Goal: Task Accomplishment & Management: Use online tool/utility

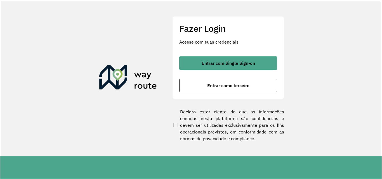
click at [246, 93] on div "Fazer Login Acesse com suas credenciais Entrar com Single Sign-on Entrar como t…" at bounding box center [228, 57] width 112 height 83
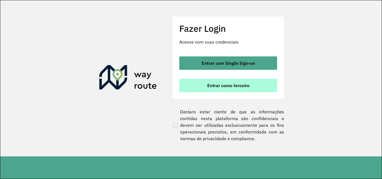
click at [246, 90] on button "Entrar como terceiro" at bounding box center [228, 85] width 98 height 13
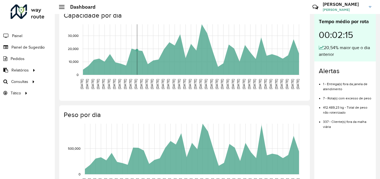
scroll to position [28, 0]
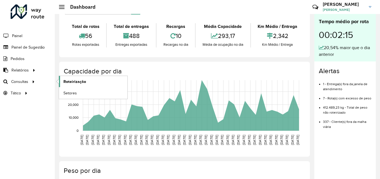
click at [76, 81] on span "Roteirização" at bounding box center [74, 82] width 23 height 6
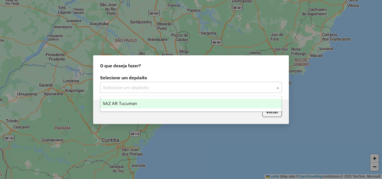
click at [236, 87] on input "text" at bounding box center [185, 87] width 165 height 7
click at [165, 101] on div "SAZ AR Tucuman" at bounding box center [190, 103] width 181 height 9
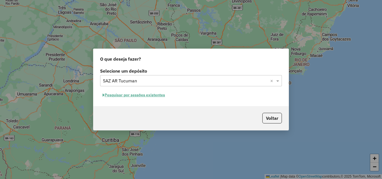
click at [145, 80] on input "text" at bounding box center [185, 81] width 165 height 7
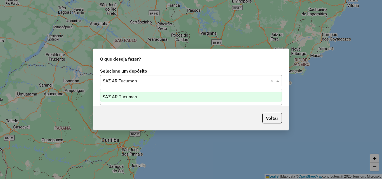
click at [149, 97] on div "SAZ AR Tucuman" at bounding box center [190, 96] width 181 height 9
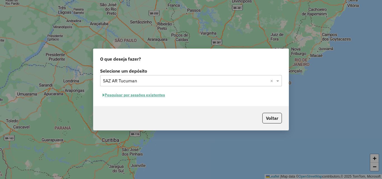
click at [138, 96] on button "Pesquisar por sessões existentes" at bounding box center [133, 95] width 67 height 9
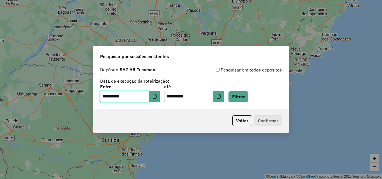
drag, startPoint x: 142, startPoint y: 95, endPoint x: 147, endPoint y: 98, distance: 5.6
click at [142, 96] on input "**********" at bounding box center [124, 96] width 49 height 11
click at [156, 98] on icon "Choose Date" at bounding box center [155, 96] width 4 height 4
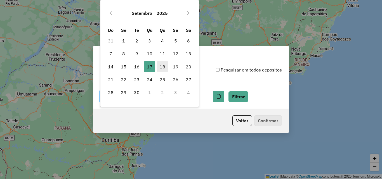
click at [161, 65] on span "18" at bounding box center [162, 66] width 11 height 11
type input "**********"
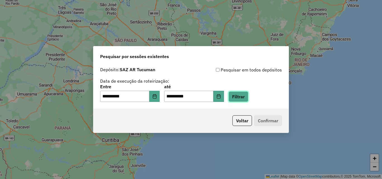
click at [246, 99] on button "Filtrar" at bounding box center [238, 96] width 20 height 11
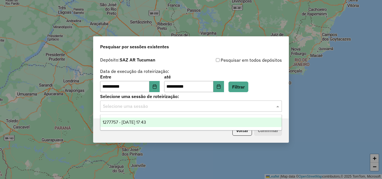
click at [139, 110] on div "Selecione uma sessão" at bounding box center [191, 106] width 182 height 11
drag, startPoint x: 347, startPoint y: 98, endPoint x: 222, endPoint y: 10, distance: 152.8
click at [347, 98] on div "**********" at bounding box center [191, 89] width 382 height 179
click at [229, 109] on input "text" at bounding box center [185, 106] width 165 height 7
click at [228, 103] on input "text" at bounding box center [185, 106] width 165 height 7
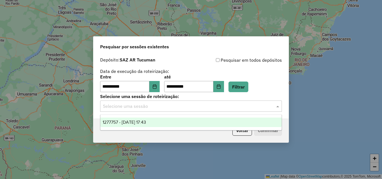
click at [321, 82] on div "**********" at bounding box center [191, 89] width 382 height 179
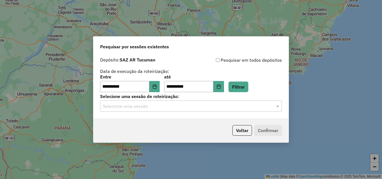
click at [225, 25] on div "**********" at bounding box center [191, 89] width 382 height 179
click at [248, 91] on button "Filtrar" at bounding box center [238, 87] width 20 height 11
click at [230, 102] on div "Selecione uma sessão" at bounding box center [191, 106] width 182 height 11
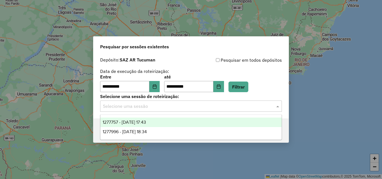
click at [232, 107] on input "text" at bounding box center [185, 106] width 165 height 7
click at [248, 87] on button "Filtrar" at bounding box center [238, 87] width 20 height 11
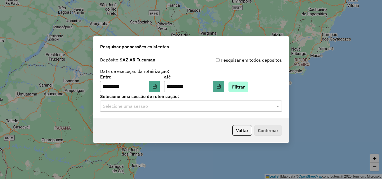
drag, startPoint x: 248, startPoint y: 93, endPoint x: 248, endPoint y: 83, distance: 10.1
click at [248, 92] on div "**********" at bounding box center [190, 86] width 195 height 64
click at [248, 83] on button "Filtrar" at bounding box center [238, 87] width 20 height 11
click at [248, 110] on div "Selecione uma sessão" at bounding box center [191, 106] width 182 height 11
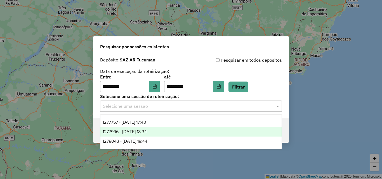
click at [212, 132] on div "1277996 - 18/09/2025 18:34" at bounding box center [190, 131] width 181 height 9
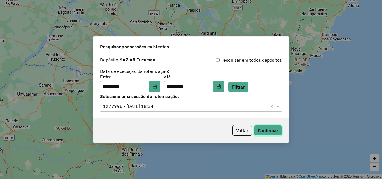
click at [270, 127] on button "Confirmar" at bounding box center [268, 130] width 28 height 11
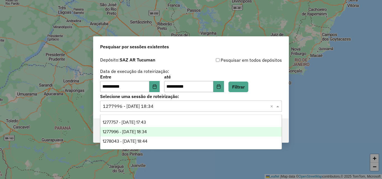
click at [211, 107] on input "text" at bounding box center [185, 106] width 165 height 7
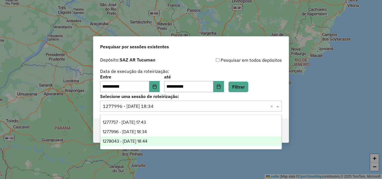
click at [198, 142] on div "1278043 - 18/09/2025 18:44" at bounding box center [190, 141] width 181 height 9
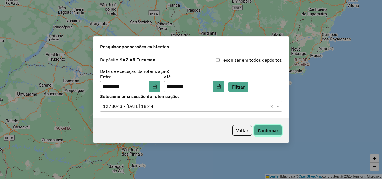
click at [263, 131] on button "Confirmar" at bounding box center [268, 130] width 28 height 11
click at [216, 102] on div "Selecione uma sessão × 1278043 - 18/09/2025 18:44 ×" at bounding box center [191, 106] width 182 height 11
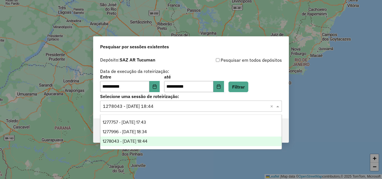
click at [187, 141] on div "1278043 - 18/09/2025 18:44" at bounding box center [190, 141] width 181 height 9
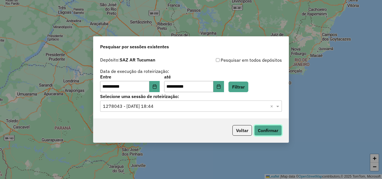
click at [261, 130] on button "Confirmar" at bounding box center [268, 130] width 28 height 11
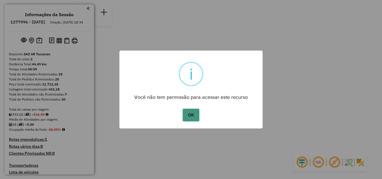
click at [187, 113] on button "OK" at bounding box center [190, 115] width 16 height 13
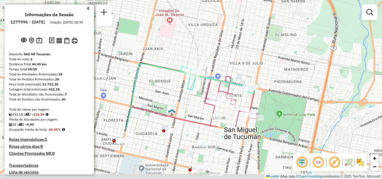
drag, startPoint x: 271, startPoint y: 82, endPoint x: 264, endPoint y: 36, distance: 46.0
click at [264, 36] on div "Janela de atendimento Grade de atendimento Capacidade Transportadoras Veículos …" at bounding box center [191, 89] width 382 height 179
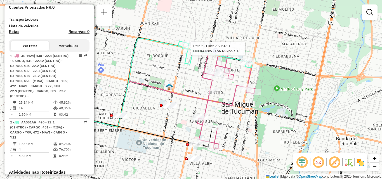
select select "**********"
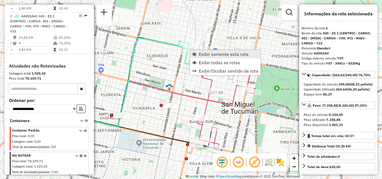
scroll to position [259, 0]
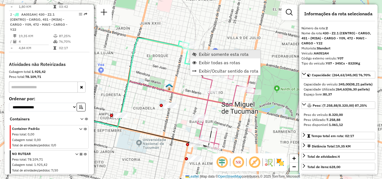
click at [211, 54] on span "Exibir somente esta rota" at bounding box center [224, 54] width 50 height 4
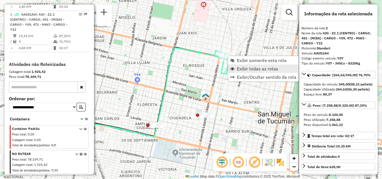
click at [244, 68] on span "Exibir todas as rotas" at bounding box center [257, 68] width 41 height 4
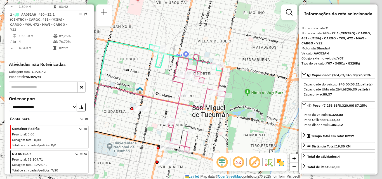
drag, startPoint x: 161, startPoint y: 93, endPoint x: 157, endPoint y: 92, distance: 4.0
click at [157, 92] on div "Janela de atendimento Grade de atendimento Capacidade Transportadoras Veículos …" at bounding box center [191, 89] width 382 height 179
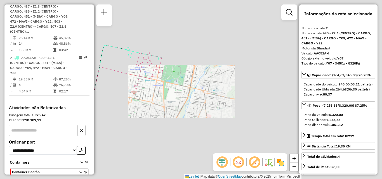
scroll to position [147, 0]
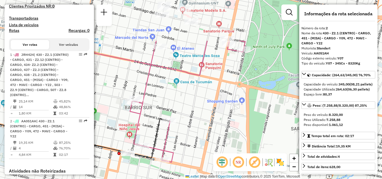
drag, startPoint x: 167, startPoint y: 63, endPoint x: 167, endPoint y: 100, distance: 37.4
click at [167, 100] on div "Janela de atendimento Grade de atendimento Capacidade Transportadoras Veículos …" at bounding box center [191, 89] width 382 height 179
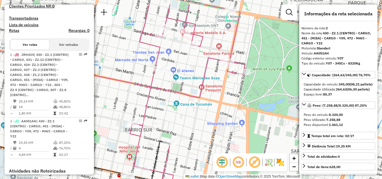
drag, startPoint x: 180, startPoint y: 43, endPoint x: 180, endPoint y: 63, distance: 19.9
click at [180, 64] on div "Janela de atendimento Grade de atendimento Capacidade Transportadoras Veículos …" at bounding box center [191, 89] width 382 height 179
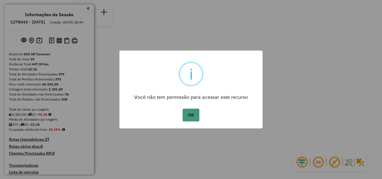
click at [198, 118] on button "OK" at bounding box center [190, 115] width 16 height 13
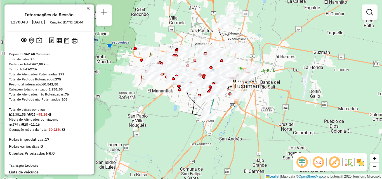
drag, startPoint x: 206, startPoint y: 104, endPoint x: 245, endPoint y: 190, distance: 94.8
click at [245, 179] on html "Aguarde... Pop-up bloqueado! Seu navegador bloqueou automáticamente a abertura …" at bounding box center [191, 89] width 382 height 179
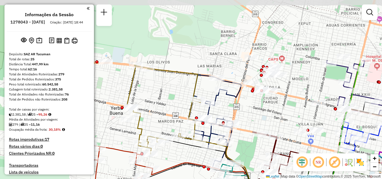
drag, startPoint x: 191, startPoint y: 112, endPoint x: 183, endPoint y: 190, distance: 78.1
click at [183, 179] on html "Aguarde... Pop-up bloqueado! Seu navegador bloqueou automáticamente a abertura …" at bounding box center [191, 89] width 382 height 179
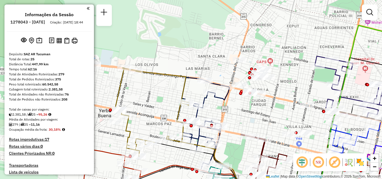
drag, startPoint x: 170, startPoint y: 144, endPoint x: 155, endPoint y: 147, distance: 14.5
click at [155, 147] on div "Janela de atendimento Grade de atendimento Capacidade Transportadoras Veículos …" at bounding box center [191, 89] width 382 height 179
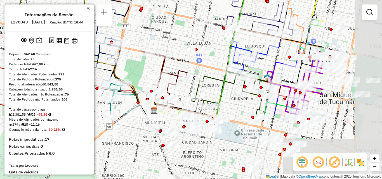
drag, startPoint x: 218, startPoint y: 114, endPoint x: 122, endPoint y: 39, distance: 121.4
click at [119, 35] on div "Rota 6 - Placa AF343JD 0000373509 - MANNINO MIGUEL VICTOR JOSE Janela de atendi…" at bounding box center [191, 89] width 382 height 179
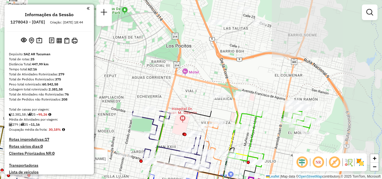
drag, startPoint x: 215, startPoint y: 40, endPoint x: 136, endPoint y: 167, distance: 149.2
click at [136, 167] on div "Rota 6 - Placa AF343JD 0000373509 - MANNINO MIGUEL VICTOR JOSE Janela de atendi…" at bounding box center [191, 89] width 382 height 179
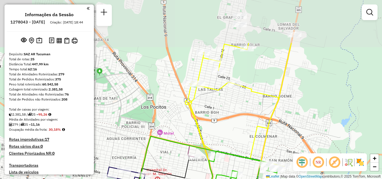
drag, startPoint x: 272, startPoint y: 104, endPoint x: 261, endPoint y: 128, distance: 26.9
click at [261, 128] on icon at bounding box center [238, 133] width 106 height 180
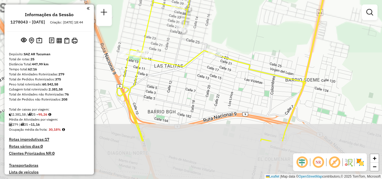
drag, startPoint x: 261, startPoint y: 102, endPoint x: 237, endPoint y: -10, distance: 115.1
click at [237, 0] on html "Aguarde... Pop-up bloqueado! Seu navegador bloqueou automáticamente a abertura …" at bounding box center [191, 89] width 382 height 179
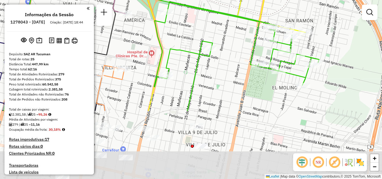
drag, startPoint x: 241, startPoint y: 72, endPoint x: 254, endPoint y: -10, distance: 83.1
click at [254, 0] on html "Aguarde... Pop-up bloqueado! Seu navegador bloqueou automáticamente a abertura …" at bounding box center [191, 89] width 382 height 179
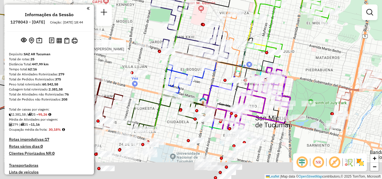
drag, startPoint x: 274, startPoint y: 100, endPoint x: 316, endPoint y: 21, distance: 89.6
click at [316, 21] on div "Rota 6 - Placa AF343JD 0000373509 - MANNINO MIGUEL VICTOR JOSE Janela de atendi…" at bounding box center [191, 89] width 382 height 179
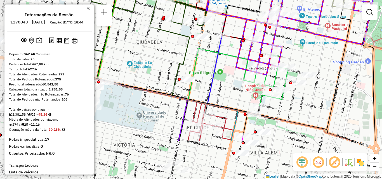
drag, startPoint x: 239, startPoint y: 114, endPoint x: 368, endPoint y: 51, distance: 142.6
click at [368, 51] on div "Rota 6 - Placa AF343JD 0000373509 - MANNINO MIGUEL VICTOR JOSE Janela de atendi…" at bounding box center [191, 89] width 382 height 179
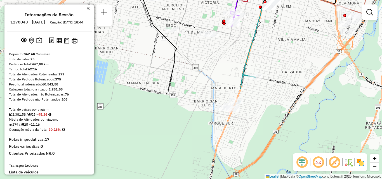
drag, startPoint x: 256, startPoint y: 87, endPoint x: 280, endPoint y: 14, distance: 77.0
click at [280, 14] on div "Rota 6 - Placa AF343JD 0000373509 - MANNINO MIGUEL VICTOR JOSE Janela de atendi…" at bounding box center [191, 89] width 382 height 179
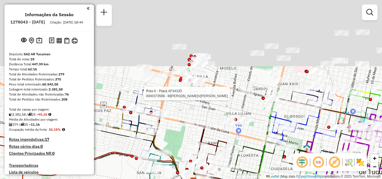
drag, startPoint x: 251, startPoint y: 114, endPoint x: 270, endPoint y: 190, distance: 78.3
click at [270, 179] on html "Aguarde... Pop-up bloqueado! Seu navegador bloqueou automáticamente a abertura …" at bounding box center [191, 89] width 382 height 179
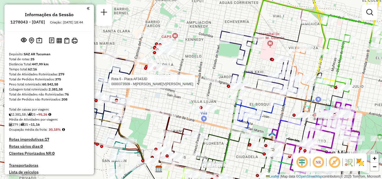
drag, startPoint x: 214, startPoint y: 94, endPoint x: 179, endPoint y: 82, distance: 36.6
click at [179, 82] on div "Rota 6 - Placa AF343JD 0000373509 - MANNINO MIGUEL VICTOR JOSE Janela de atendi…" at bounding box center [191, 89] width 382 height 179
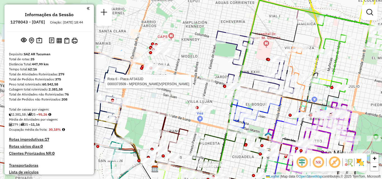
drag, startPoint x: 216, startPoint y: 71, endPoint x: 152, endPoint y: 68, distance: 64.0
click at [152, 68] on div "Rota 6 - Placa AF343JD 0000373509 - MANNINO MIGUEL VICTOR JOSE Rota 19 - Placa …" at bounding box center [191, 89] width 382 height 179
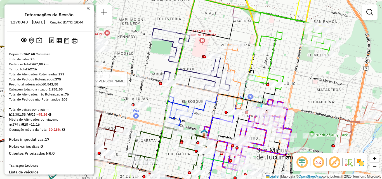
select select "**********"
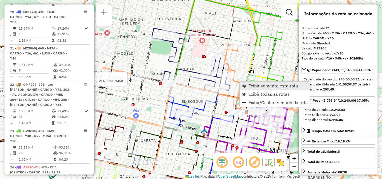
scroll to position [905, 0]
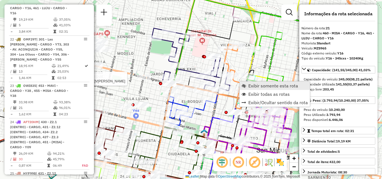
click at [247, 88] on link "Exibir somente esta rota" at bounding box center [274, 86] width 70 height 8
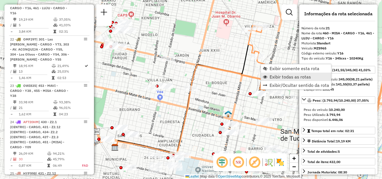
click at [271, 78] on span "Exibir todas as rotas" at bounding box center [289, 77] width 41 height 4
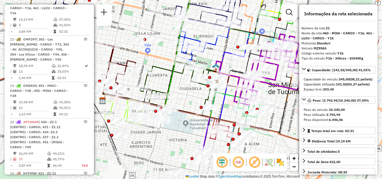
drag, startPoint x: 262, startPoint y: 84, endPoint x: 250, endPoint y: 37, distance: 48.4
click at [250, 37] on icon at bounding box center [185, 58] width 164 height 98
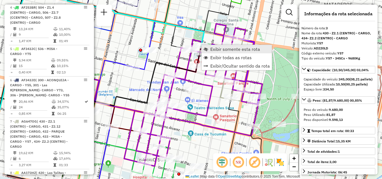
scroll to position [272, 0]
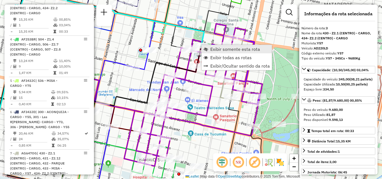
click at [219, 49] on span "Exibir somente esta rota" at bounding box center [235, 49] width 50 height 4
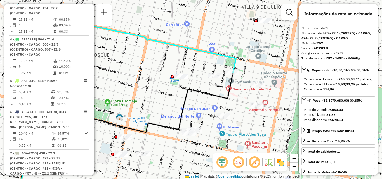
drag, startPoint x: 144, startPoint y: 74, endPoint x: 95, endPoint y: 88, distance: 50.4
click at [97, 87] on div "Janela de atendimento Grade de atendimento Capacidade Transportadoras Veículos …" at bounding box center [191, 89] width 382 height 179
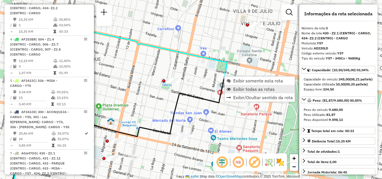
click at [240, 91] on span "Exibir todas as rotas" at bounding box center [253, 89] width 41 height 4
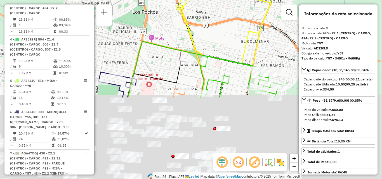
drag, startPoint x: 182, startPoint y: -17, endPoint x: 168, endPoint y: -24, distance: 15.5
click at [168, 0] on html "Aguarde... Pop-up bloqueado! Seu navegador bloqueou automáticamente a abertura …" at bounding box center [191, 89] width 382 height 179
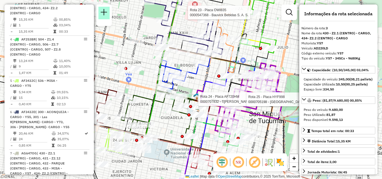
click at [101, 9] on em at bounding box center [104, 12] width 7 height 7
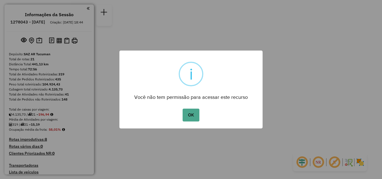
click at [200, 108] on div "OK No Cancel" at bounding box center [190, 115] width 143 height 16
click at [198, 110] on button "OK" at bounding box center [190, 115] width 16 height 13
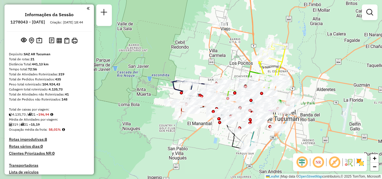
drag, startPoint x: 255, startPoint y: 93, endPoint x: 308, endPoint y: 90, distance: 53.5
click at [308, 90] on div "Janela de atendimento Grade de atendimento Capacidade Transportadoras Veículos …" at bounding box center [191, 89] width 382 height 179
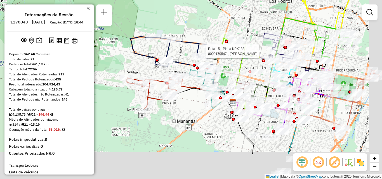
drag, startPoint x: 307, startPoint y: 97, endPoint x: 252, endPoint y: 41, distance: 79.0
click at [269, 49] on div at bounding box center [276, 52] width 14 height 6
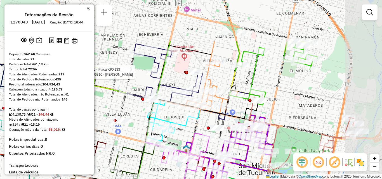
drag, startPoint x: 326, startPoint y: 35, endPoint x: 250, endPoint y: 112, distance: 107.9
click at [250, 93] on div at bounding box center [256, 90] width 14 height 6
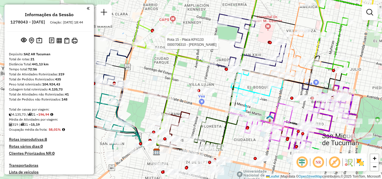
drag, startPoint x: 276, startPoint y: 119, endPoint x: 362, endPoint y: 76, distance: 95.8
click at [362, 76] on div "Rota 15 - Placa KPX133 0000706310 - PEREZ TERESA DEL VALLE Janela de atendiment…" at bounding box center [191, 89] width 382 height 179
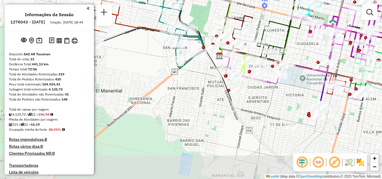
drag, startPoint x: 258, startPoint y: 133, endPoint x: 318, endPoint y: 39, distance: 112.1
click at [318, 39] on div "Rota 15 - Placa KPX133 0000706310 - PEREZ TERESA DEL VALLE Rota 21 - Placa FAC5…" at bounding box center [191, 89] width 382 height 179
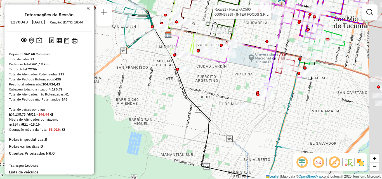
drag, startPoint x: 317, startPoint y: 93, endPoint x: 229, endPoint y: 48, distance: 99.0
click at [275, 53] on icon at bounding box center [286, 63] width 23 height 20
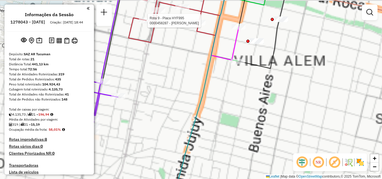
drag, startPoint x: 290, startPoint y: 48, endPoint x: 368, endPoint y: 139, distance: 120.6
click at [368, 139] on div "Rota 15 - Placa KPX133 0000706310 - PEREZ TERESA DEL VALLE Rota 21 - Placa FAC5…" at bounding box center [191, 89] width 382 height 179
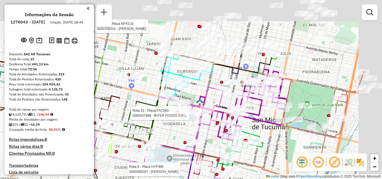
drag, startPoint x: 289, startPoint y: 75, endPoint x: 218, endPoint y: 164, distance: 113.9
click at [218, 141] on icon at bounding box center [252, 104] width 69 height 71
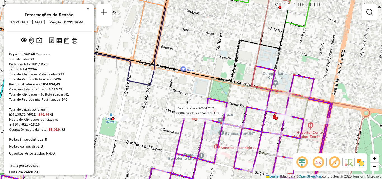
select select "**********"
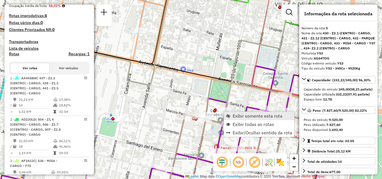
scroll to position [354, 0]
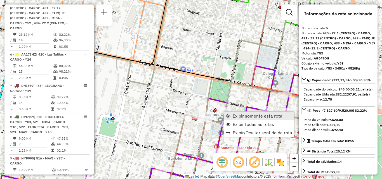
click at [242, 117] on span "Exibir somente esta rota" at bounding box center [257, 116] width 50 height 4
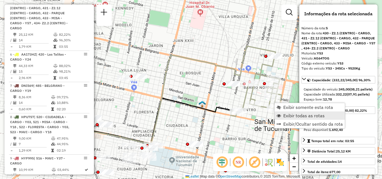
click at [283, 115] on span "Exibir todas as rotas" at bounding box center [303, 115] width 41 height 4
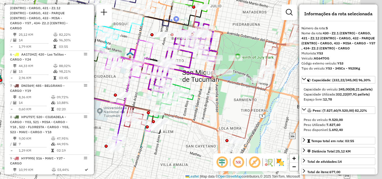
drag, startPoint x: 254, startPoint y: 125, endPoint x: 179, endPoint y: 79, distance: 87.7
click at [176, 75] on div "Janela de atendimento Grade de atendimento Capacidade Transportadoras Veículos …" at bounding box center [191, 89] width 382 height 179
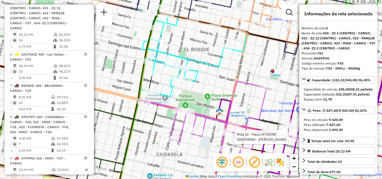
drag, startPoint x: 168, startPoint y: 70, endPoint x: 207, endPoint y: 75, distance: 38.6
click at [207, 75] on div "Rota 18 - Placa AF720HM 0000708965 - CASADEY ANTONIO Janela de atendimento Grad…" at bounding box center [191, 89] width 382 height 179
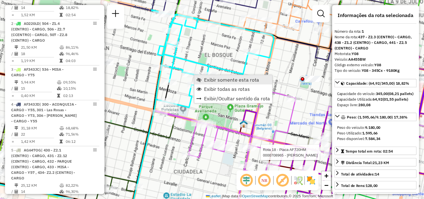
scroll to position [199, 0]
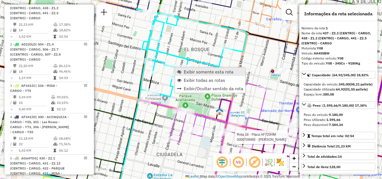
click at [190, 72] on span "Exibir somente esta rota" at bounding box center [209, 72] width 50 height 4
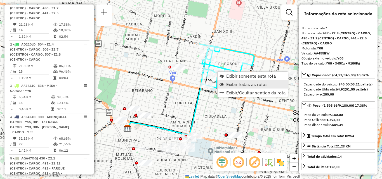
click at [233, 82] on span "Exibir todas as rotas" at bounding box center [246, 84] width 41 height 4
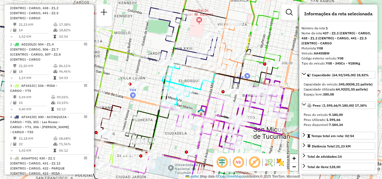
drag, startPoint x: 232, startPoint y: 118, endPoint x: 193, endPoint y: 135, distance: 42.1
click at [193, 135] on div "Janela de atendimento Grade de atendimento Capacidade Transportadoras Veículos …" at bounding box center [191, 89] width 382 height 179
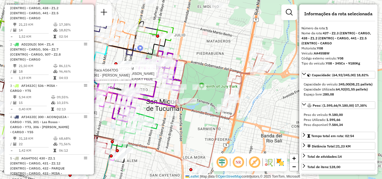
drag, startPoint x: 206, startPoint y: 96, endPoint x: 175, endPoint y: 128, distance: 45.0
click at [175, 128] on div "Rota 21 - Placa FAC560 0000468341 - novello Morin Rota 21 - Placa FAC560 000041…" at bounding box center [191, 89] width 382 height 179
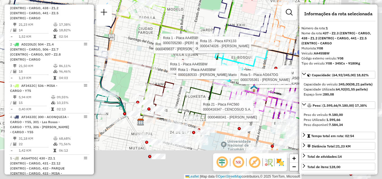
drag, startPoint x: 196, startPoint y: 87, endPoint x: 133, endPoint y: 3, distance: 105.2
click at [133, 3] on div "Rota 21 - Placa FAC560 0000468341 - novello Morin Rota 21 - Placa FAC560 000041…" at bounding box center [191, 89] width 382 height 179
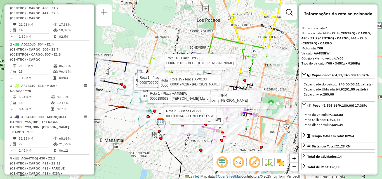
click at [208, 153] on div at bounding box center [210, 150] width 14 height 6
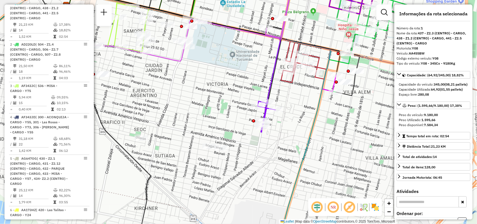
drag, startPoint x: 345, startPoint y: 3, endPoint x: 255, endPoint y: 137, distance: 161.7
click at [256, 137] on div "Janela de atendimento Grade de atendimento Capacidade Transportadoras Veículos …" at bounding box center [238, 112] width 477 height 224
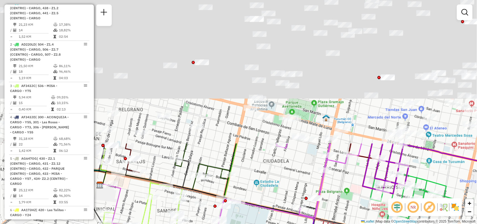
drag, startPoint x: 279, startPoint y: 146, endPoint x: 297, endPoint y: 228, distance: 84.3
click at [297, 179] on html "Aguarde... Pop-up bloqueado! Seu navegador bloqueou automáticamente a abertura …" at bounding box center [238, 112] width 477 height 224
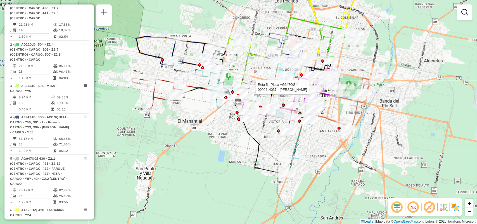
drag, startPoint x: 328, startPoint y: 144, endPoint x: 327, endPoint y: 167, distance: 22.6
click at [327, 167] on div "Rota 5 - Placa AG647OG 0000414037 - MASSO FEDERICO AUGUSTO Janela de atendiment…" at bounding box center [238, 112] width 477 height 224
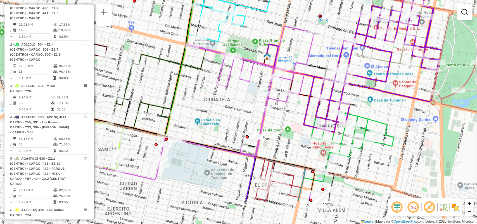
drag, startPoint x: 320, startPoint y: 157, endPoint x: 377, endPoint y: 113, distance: 72.0
click at [377, 113] on div "Janela de atendimento Grade de atendimento Capacidade Transportadoras Veículos …" at bounding box center [238, 112] width 477 height 224
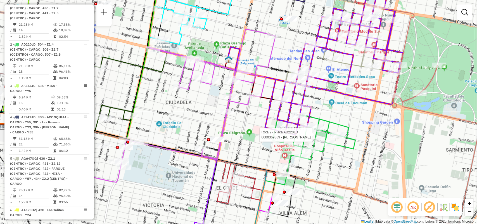
drag, startPoint x: 347, startPoint y: 148, endPoint x: 387, endPoint y: 151, distance: 39.8
click at [381, 149] on div "Rota 2 - Placa AD220LD 0000369389 - ALBORNOZ NICOLAS ALBERTO Janela de atendime…" at bounding box center [238, 112] width 477 height 224
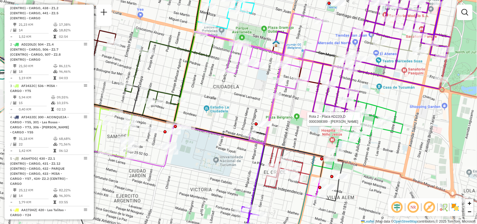
drag, startPoint x: 289, startPoint y: 168, endPoint x: 312, endPoint y: 153, distance: 28.1
click at [312, 153] on icon at bounding box center [290, 152] width 481 height 117
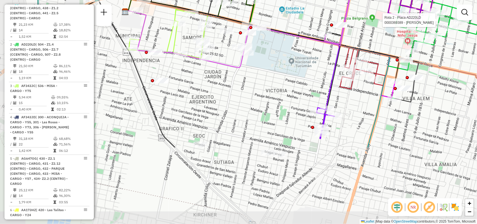
drag, startPoint x: 312, startPoint y: 175, endPoint x: 383, endPoint y: 83, distance: 115.5
click at [381, 79] on icon at bounding box center [258, 73] width 264 height 148
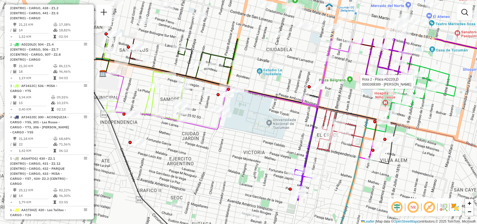
drag, startPoint x: 354, startPoint y: 132, endPoint x: 339, endPoint y: 175, distance: 44.9
click at [341, 174] on div "Rota 2 - Placa AD220LD 0000369389 - ALBORNOZ NICOLAS ALBERTO Janela de atendime…" at bounding box center [238, 112] width 477 height 224
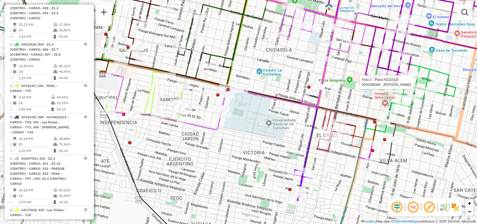
select select "**********"
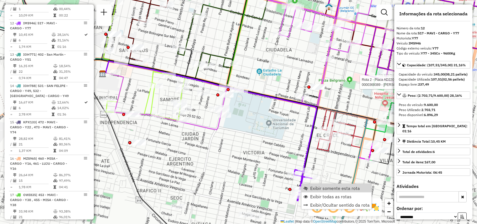
scroll to position [604, 0]
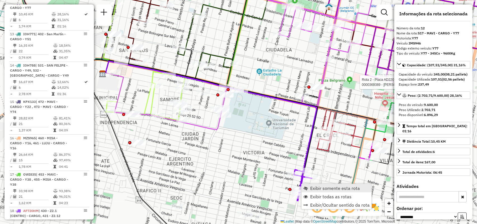
click at [320, 179] on span "Exibir somente esta rota" at bounding box center [335, 188] width 50 height 4
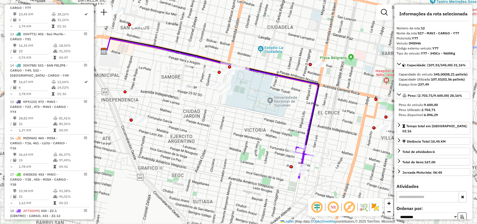
drag, startPoint x: 341, startPoint y: 143, endPoint x: 334, endPoint y: 157, distance: 15.5
click at [340, 143] on div "Janela de atendimento Grade de atendimento Capacidade Transportadoras Veículos …" at bounding box center [238, 112] width 477 height 224
click at [317, 164] on span "Exibir todas as rotas" at bounding box center [333, 166] width 41 height 4
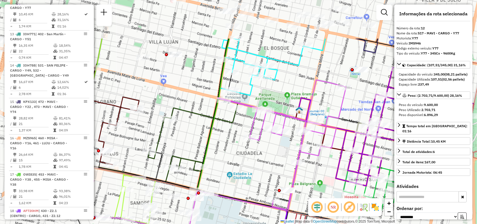
drag, startPoint x: 206, startPoint y: 89, endPoint x: 287, endPoint y: 149, distance: 101.3
click at [287, 149] on div "Rota 9 - Placa HYF995 0000458287 - IBARRA CONRADO MISAEL Janela de atendimento …" at bounding box center [238, 112] width 477 height 224
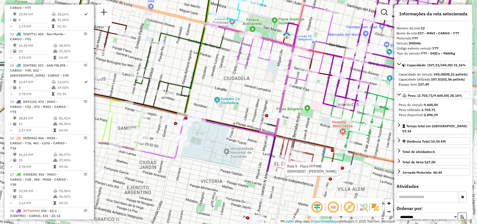
drag, startPoint x: 205, startPoint y: 176, endPoint x: 196, endPoint y: 103, distance: 74.3
click at [193, 103] on icon at bounding box center [246, 26] width 371 height 178
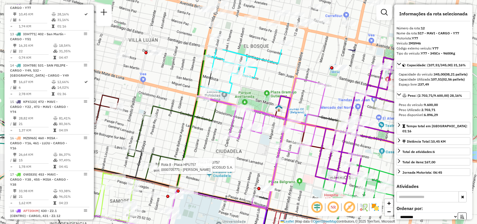
drag, startPoint x: 272, startPoint y: 90, endPoint x: 258, endPoint y: 162, distance: 73.0
click at [258, 162] on div "Rota 9 - Placa HYF995 0000458287 - IBARRA CONRADO MISAEL Rota 8 - Placa HPU757 …" at bounding box center [238, 112] width 477 height 224
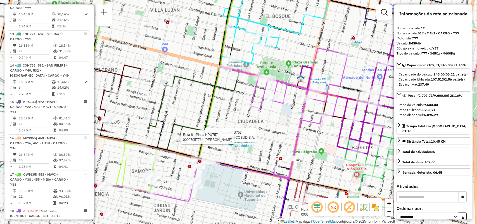
drag, startPoint x: 204, startPoint y: 147, endPoint x: 230, endPoint y: 101, distance: 52.5
click at [230, 101] on div "Rota 9 - Placa HYF995 0000458287 - IBARRA CONRADO MISAEL Rota 8 - Placa HPU757 …" at bounding box center [238, 112] width 477 height 224
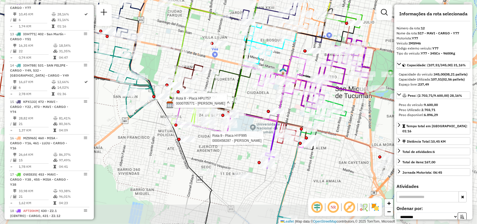
drag, startPoint x: 313, startPoint y: 20, endPoint x: 294, endPoint y: 45, distance: 31.3
click at [294, 45] on div "Rota 9 - Placa HYF995 0000458287 - IBARRA CONRADO MISAEL Rota 8 - Placa HPU757 …" at bounding box center [238, 112] width 477 height 224
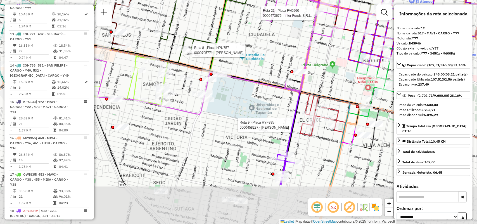
drag, startPoint x: 237, startPoint y: 106, endPoint x: 299, endPoint y: 45, distance: 86.7
click at [299, 45] on div "Rota 9 - Placa HYF995 0000458287 - IBARRA CONRADO MISAEL Rota 8 - Placa HPU757 …" at bounding box center [238, 112] width 477 height 224
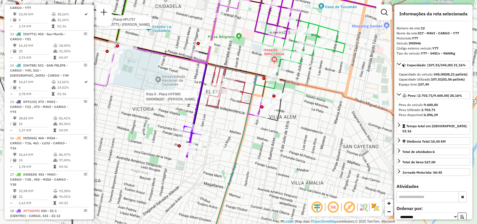
drag, startPoint x: 290, startPoint y: 136, endPoint x: 193, endPoint y: 115, distance: 98.8
click at [193, 115] on icon at bounding box center [98, 83] width 213 height 131
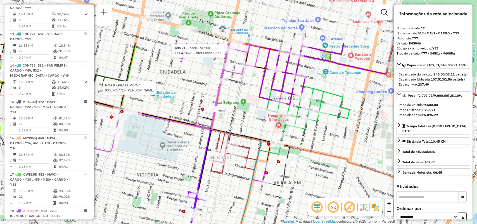
drag, startPoint x: 312, startPoint y: 98, endPoint x: 323, endPoint y: 151, distance: 54.0
click at [323, 151] on div "Rota 8 - Placa HPU757 0000705771 - Morales Silvia Rota 21 - Placa FAC560 000047…" at bounding box center [238, 112] width 477 height 224
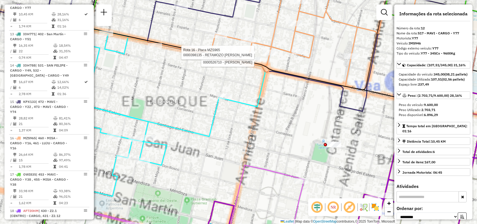
click at [308, 104] on div "Rota 8 - Placa HPU757 0000705771 - Morales Silvia Rota 21 - Placa FAC560 000047…" at bounding box center [238, 112] width 477 height 224
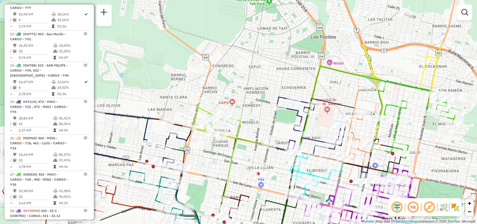
drag, startPoint x: 260, startPoint y: 66, endPoint x: 308, endPoint y: 118, distance: 70.4
click at [308, 118] on icon at bounding box center [326, 153] width 221 height 175
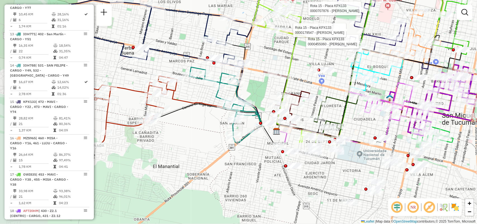
drag, startPoint x: 222, startPoint y: 132, endPoint x: 271, endPoint y: 47, distance: 98.2
click at [271, 47] on div "Rota 15 - Placa KPX133 0000455060 - CRUZ MARTA Rota 15 - Placa KPX133 000017954…" at bounding box center [238, 112] width 477 height 224
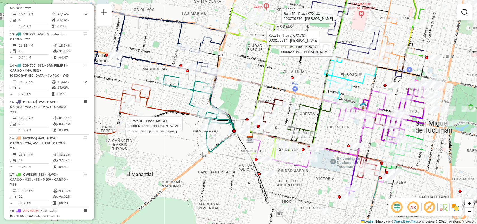
drag, startPoint x: 300, startPoint y: 181, endPoint x: 192, endPoint y: 134, distance: 117.5
click at [192, 134] on div "Rota 15 - Placa KPX133 0000455060 - CRUZ MARTA Rota 15 - Placa KPX133 000017954…" at bounding box center [238, 112] width 477 height 224
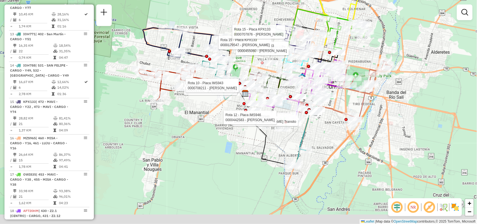
drag, startPoint x: 315, startPoint y: 187, endPoint x: 320, endPoint y: 135, distance: 52.8
click at [320, 135] on div "Rota 15 - Placa KPX133 0000455060 - CRUZ MARTA Rota 15 - Placa KPX133 000017954…" at bounding box center [238, 112] width 477 height 224
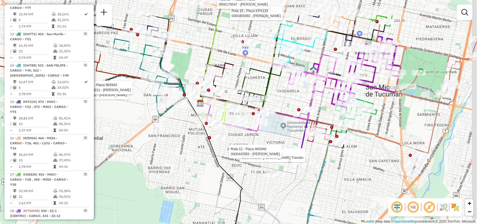
drag, startPoint x: 343, startPoint y: 146, endPoint x: 339, endPoint y: 161, distance: 16.4
click at [339, 161] on div "Rota 15 - Placa KPX133 0000455060 - CRUZ MARTA Rota 15 - Placa KPX133 000017954…" at bounding box center [238, 112] width 477 height 224
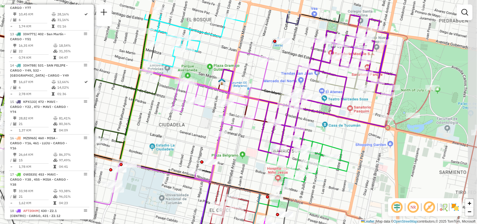
drag, startPoint x: 323, startPoint y: 132, endPoint x: 308, endPoint y: 168, distance: 39.3
click at [308, 168] on icon at bounding box center [287, 164] width 121 height 142
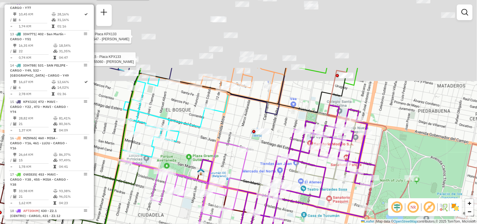
drag, startPoint x: 372, startPoint y: 103, endPoint x: 349, endPoint y: 207, distance: 106.3
click at [349, 179] on div "Rota 15 - Placa KPX133 0000455060 - CRUZ MARTA Rota 15 - Placa KPX133 000017954…" at bounding box center [238, 112] width 477 height 224
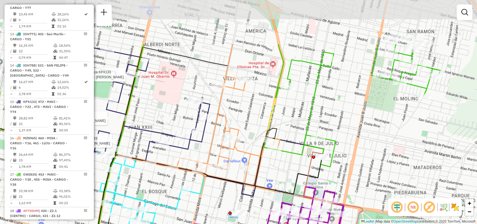
drag, startPoint x: 319, startPoint y: 83, endPoint x: 298, endPoint y: 153, distance: 73.3
click at [298, 153] on icon at bounding box center [198, 120] width 251 height 152
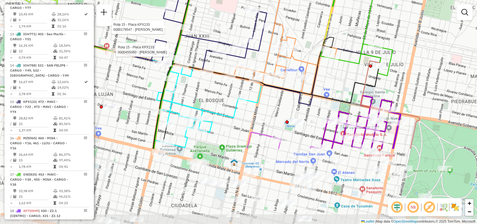
drag, startPoint x: 335, startPoint y: 96, endPoint x: 396, endPoint y: -30, distance: 140.8
click at [381, 0] on html "Aguarde... Pop-up bloqueado! Seu navegador bloqueou automáticamente a abertura …" at bounding box center [238, 112] width 477 height 224
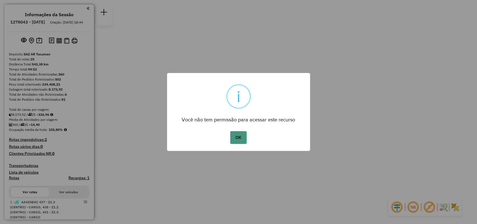
click at [240, 134] on button "OK" at bounding box center [238, 137] width 16 height 13
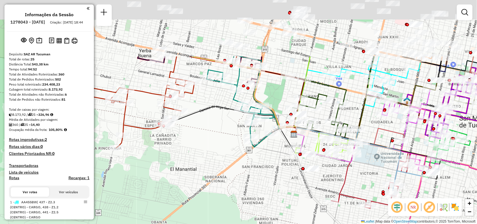
drag, startPoint x: 259, startPoint y: 146, endPoint x: 270, endPoint y: 168, distance: 25.5
click at [270, 168] on div "Janela de atendimento Grade de atendimento Capacidade Transportadoras Veículos …" at bounding box center [238, 112] width 477 height 224
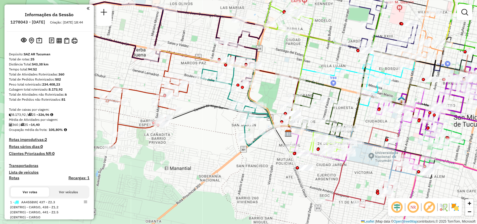
drag, startPoint x: 216, startPoint y: 127, endPoint x: 100, endPoint y: 106, distance: 117.8
click at [101, 106] on div "Janela de atendimento Grade de atendimento Capacidade Transportadoras Veículos …" at bounding box center [238, 112] width 477 height 224
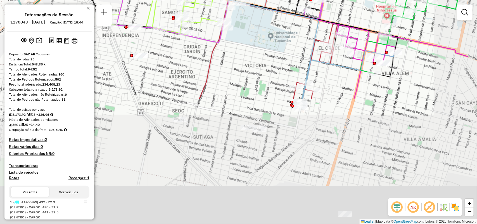
drag, startPoint x: 258, startPoint y: 180, endPoint x: 201, endPoint y: 33, distance: 158.0
click at [201, 33] on div "Janela de atendimento Grade de atendimento Capacidade Transportadoras Veículos …" at bounding box center [238, 112] width 477 height 224
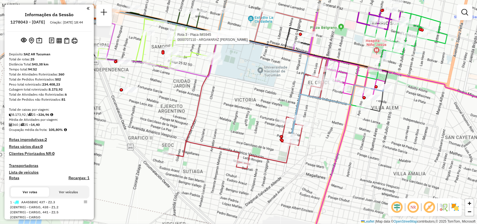
drag, startPoint x: 274, startPoint y: 178, endPoint x: 268, endPoint y: 185, distance: 9.4
click at [268, 185] on div "Rota 3 - Placa IMS945 0000707110 - ARGA¥ARAZ CARLOS OSCAR Janela de atendimento…" at bounding box center [238, 112] width 477 height 224
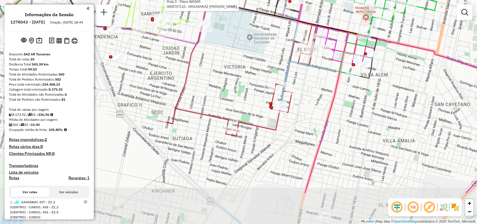
drag, startPoint x: 349, startPoint y: 123, endPoint x: 339, endPoint y: 69, distance: 55.5
click at [339, 69] on icon at bounding box center [290, 42] width 166 height 128
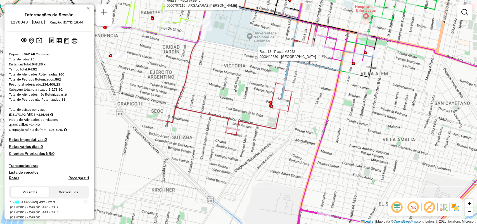
click at [364, 161] on div "Rota 3 - Placa IMS945 0000707110 - ARGA¥ARAZ CARLOS OSCAR Rota 18 - Placa IMS94…" at bounding box center [238, 112] width 477 height 224
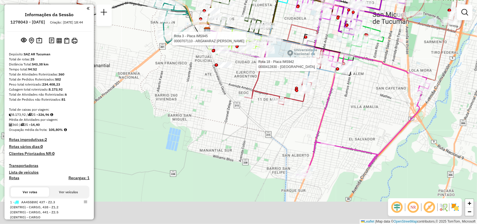
drag, startPoint x: 349, startPoint y: 169, endPoint x: 349, endPoint y: 120, distance: 49.7
click at [349, 120] on div "Rota 3 - Placa IMS945 0000707110 - ARGA¥ARAZ CARLOS OSCAR Rota 18 - Placa IMS94…" at bounding box center [238, 112] width 477 height 224
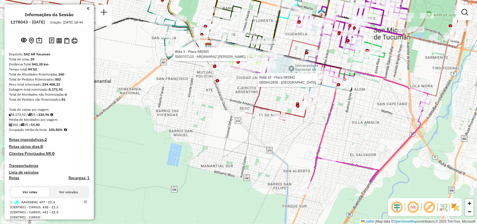
drag, startPoint x: 375, startPoint y: 125, endPoint x: 381, endPoint y: 163, distance: 38.4
click at [380, 163] on div "Rota 3 - Placa IMS945 0000707110 - ARGA¥ARAZ CARLOS OSCAR Rota 18 - Placa IMS94…" at bounding box center [238, 112] width 477 height 224
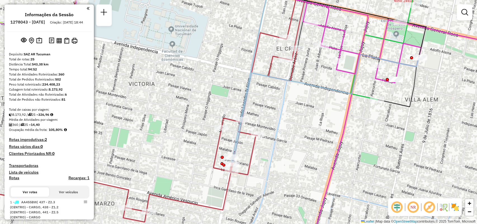
drag, startPoint x: 358, startPoint y: 111, endPoint x: 355, endPoint y: 112, distance: 3.4
click at [355, 112] on div "Rota 3 - Placa IMS945 0000707110 - ARGA¥ARAZ CARLOS OSCAR Janela de atendimento…" at bounding box center [238, 112] width 477 height 224
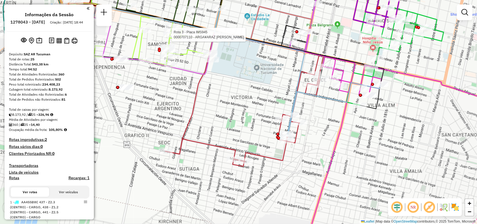
drag, startPoint x: 389, startPoint y: 141, endPoint x: 303, endPoint y: 140, distance: 85.2
click at [305, 140] on div "Rota 3 - Placa IMS945 0000707110 - ARGA¥ARAZ CARLOS OSCAR Janela de atendimento…" at bounding box center [238, 112] width 477 height 224
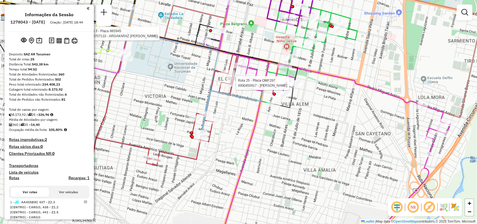
select select "**********"
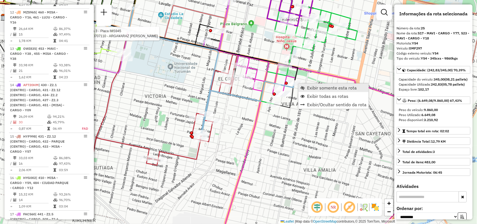
scroll to position [1061, 0]
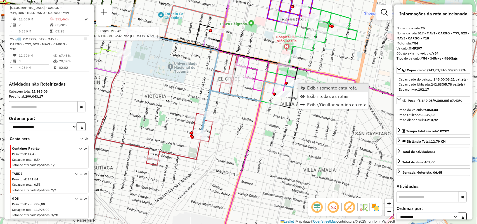
click at [309, 88] on span "Exibir somente esta rota" at bounding box center [332, 87] width 50 height 4
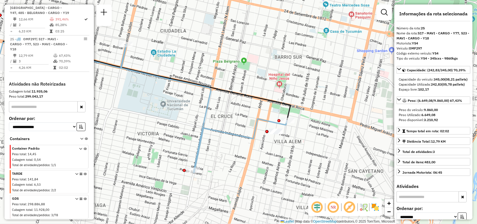
drag, startPoint x: 340, startPoint y: 111, endPoint x: 239, endPoint y: 106, distance: 100.7
click at [239, 106] on div "Janela de atendimento Grade de atendimento Capacidade Transportadoras Veículos …" at bounding box center [238, 112] width 477 height 224
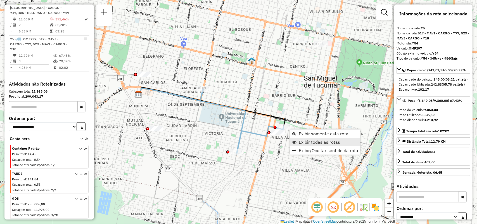
click at [296, 141] on link "Exibir todas as rotas" at bounding box center [325, 142] width 70 height 8
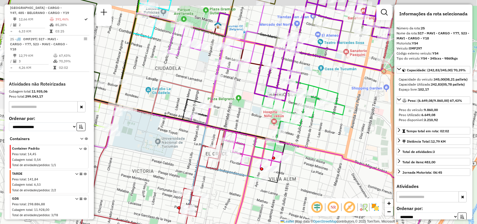
drag, startPoint x: 217, startPoint y: 101, endPoint x: 383, endPoint y: 185, distance: 185.9
click at [395, 191] on hb-router-mapa "Informações da Sessão 1278043 - 18/09/2025 Criação: 17/09/2025 18:44 Depósito: …" at bounding box center [238, 112] width 477 height 224
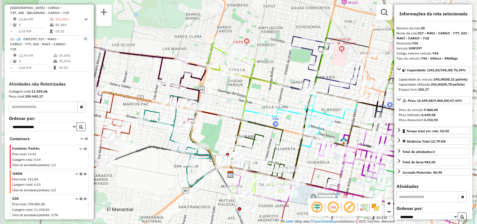
drag, startPoint x: 253, startPoint y: 85, endPoint x: 246, endPoint y: 108, distance: 24.6
click at [280, 149] on icon at bounding box center [251, 146] width 67 height 63
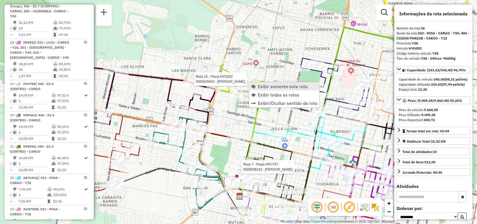
scroll to position [774, 0]
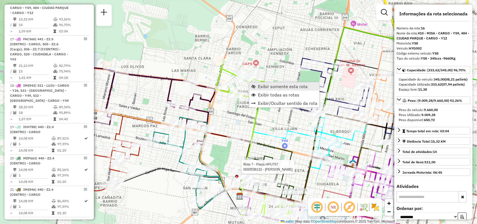
click at [265, 87] on span "Exibir somente esta rota" at bounding box center [283, 86] width 50 height 4
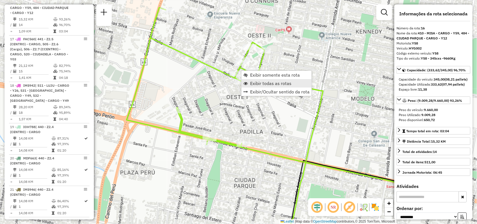
click at [255, 82] on span "Exibir todas as rotas" at bounding box center [270, 83] width 41 height 4
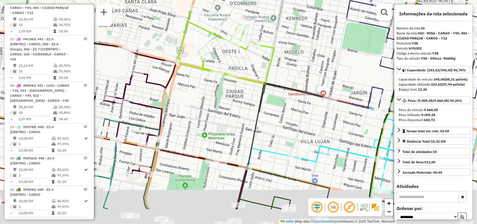
drag, startPoint x: 247, startPoint y: 68, endPoint x: 209, endPoint y: -4, distance: 81.6
click at [209, 0] on html "Aguarde... Pop-up bloqueado! Seu navegador bloqueou automáticamente a abertura …" at bounding box center [238, 112] width 477 height 224
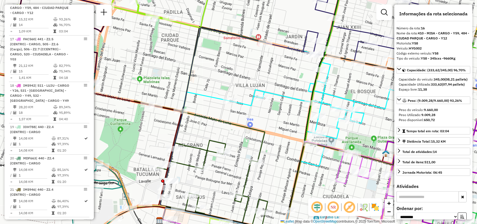
drag, startPoint x: 241, startPoint y: 80, endPoint x: 226, endPoint y: 85, distance: 15.6
click at [227, 89] on div "Janela de atendimento Grade de atendimento Capacidade Transportadoras Veículos …" at bounding box center [238, 112] width 477 height 224
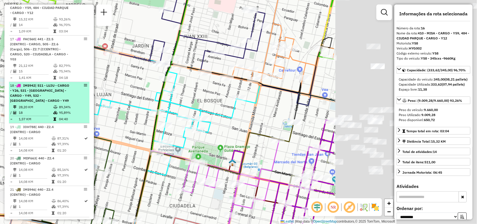
drag, startPoint x: 240, startPoint y: 92, endPoint x: 42, endPoint y: 89, distance: 197.8
click at [42, 88] on hb-router-mapa "Informações da Sessão 1278043 - 18/09/2025 Criação: 17/09/2025 18:44 Depósito: …" at bounding box center [238, 112] width 477 height 224
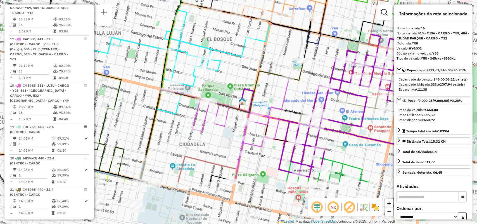
drag, startPoint x: 222, startPoint y: 158, endPoint x: 256, endPoint y: -7, distance: 168.4
click at [256, 0] on html "Aguarde... Pop-up bloqueado! Seu navegador bloqueou automáticamente a abertura …" at bounding box center [238, 112] width 477 height 224
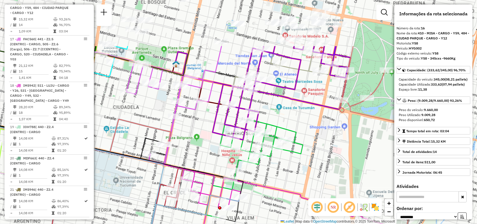
drag, startPoint x: 360, startPoint y: 106, endPoint x: 310, endPoint y: 103, distance: 50.2
click at [275, 170] on div "Janela de atendimento Grade de atendimento Capacidade Transportadoras Veículos …" at bounding box center [238, 112] width 477 height 224
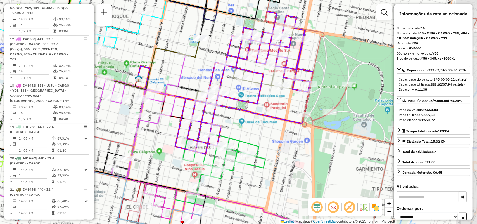
drag, startPoint x: 312, startPoint y: 100, endPoint x: 274, endPoint y: 117, distance: 41.9
click at [274, 117] on icon at bounding box center [244, 82] width 138 height 142
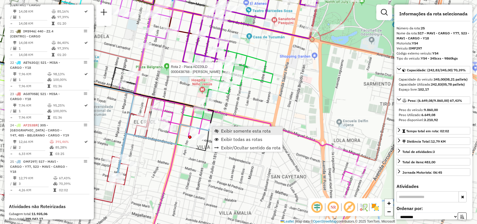
scroll to position [1061, 0]
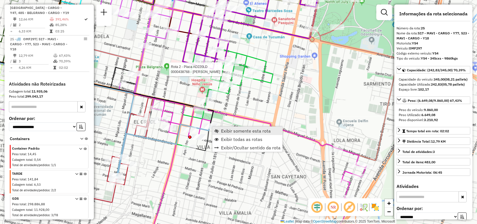
click at [224, 131] on span "Exibir somente esta rota" at bounding box center [246, 131] width 50 height 4
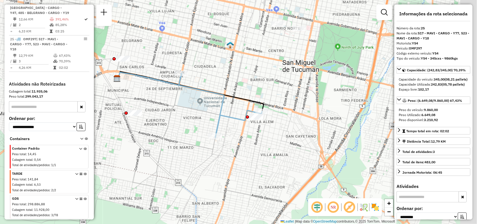
drag, startPoint x: 165, startPoint y: 95, endPoint x: 115, endPoint y: 124, distance: 57.7
click at [94, 121] on div "Janela de atendimento Grade de atendimento Capacidade Transportadoras Veículos …" at bounding box center [238, 112] width 477 height 224
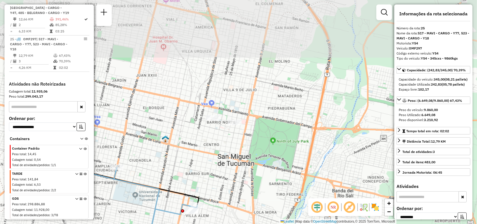
drag, startPoint x: 249, startPoint y: 164, endPoint x: 251, endPoint y: 170, distance: 6.0
click at [251, 170] on div "Janela de atendimento Grade de atendimento Capacidade Transportadoras Veículos …" at bounding box center [238, 112] width 477 height 224
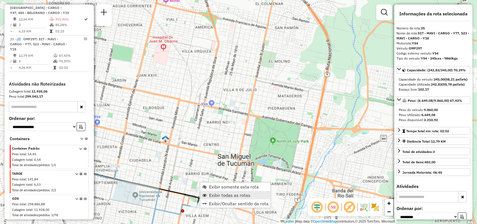
click at [217, 195] on span "Exibir todas as rotas" at bounding box center [229, 195] width 41 height 4
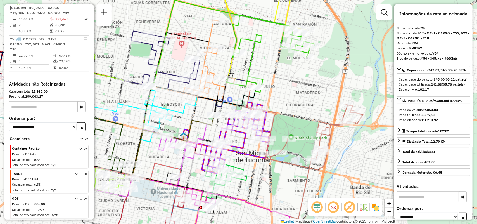
drag, startPoint x: 260, startPoint y: 135, endPoint x: 277, endPoint y: 132, distance: 17.9
click at [277, 132] on div "Janela de atendimento Grade de atendimento Capacidade Transportadoras Veículos …" at bounding box center [238, 112] width 477 height 224
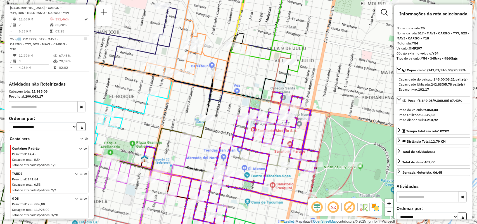
drag, startPoint x: 191, startPoint y: 94, endPoint x: 220, endPoint y: 95, distance: 28.5
click at [220, 95] on icon at bounding box center [176, 40] width 229 height 122
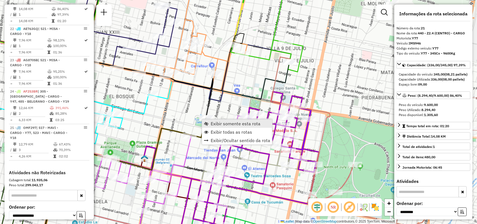
scroll to position [961, 0]
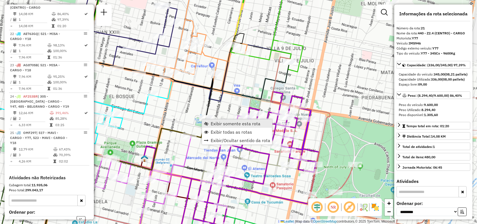
click at [215, 124] on span "Exibir somente esta rota" at bounding box center [236, 123] width 50 height 4
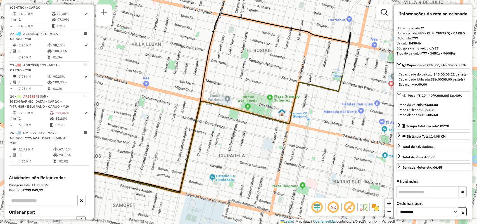
drag, startPoint x: 251, startPoint y: 123, endPoint x: 234, endPoint y: 105, distance: 24.7
click at [178, 111] on div "Janela de atendimento Grade de atendimento Capacidade Transportadoras Veículos …" at bounding box center [238, 112] width 477 height 224
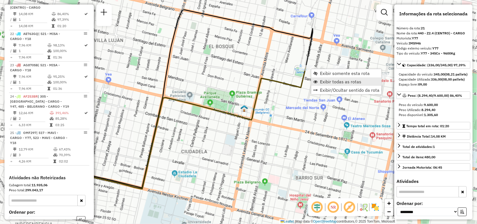
click at [324, 80] on span "Exibir todas as rotas" at bounding box center [340, 81] width 41 height 4
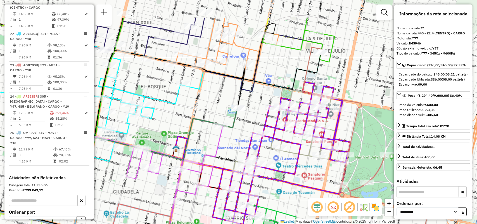
drag, startPoint x: 295, startPoint y: 111, endPoint x: 196, endPoint y: 173, distance: 116.5
click at [194, 175] on div "Janela de atendimento Grade de atendimento Capacidade Transportadoras Veículos …" at bounding box center [238, 112] width 477 height 224
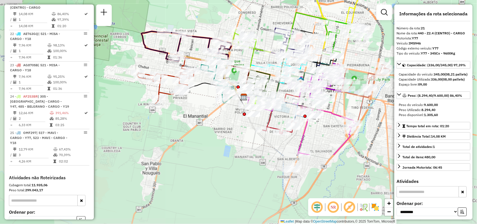
drag, startPoint x: 358, startPoint y: 68, endPoint x: 342, endPoint y: 63, distance: 16.7
click at [342, 63] on div "Rota 14 - Placa AF720HM 0000479549 - Quesada Janela de atendimento Grade de ate…" at bounding box center [238, 112] width 477 height 224
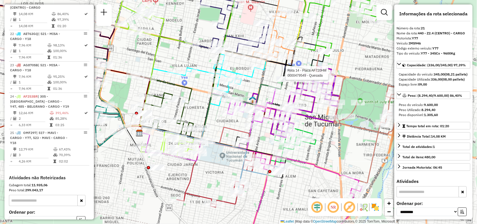
drag, startPoint x: 373, startPoint y: 27, endPoint x: 275, endPoint y: 76, distance: 109.8
click at [275, 76] on div "Rota 14 - Placa AF720HM 0000479549 - Quesada Janela de atendimento Grade de ate…" at bounding box center [238, 112] width 477 height 224
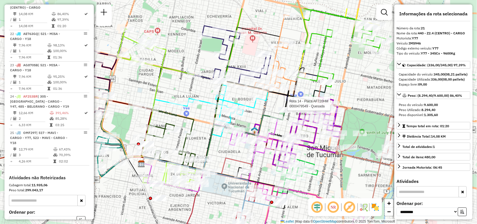
drag, startPoint x: 289, startPoint y: 63, endPoint x: 291, endPoint y: 94, distance: 30.8
click at [289, 94] on icon at bounding box center [215, 125] width 148 height 89
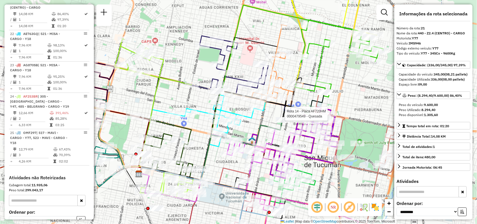
drag, startPoint x: 340, startPoint y: 79, endPoint x: 305, endPoint y: 153, distance: 82.0
click at [308, 167] on div "Rota 14 - Placa AF720HM 0000479549 - Quesada Janela de atendimento Grade de ate…" at bounding box center [238, 112] width 477 height 224
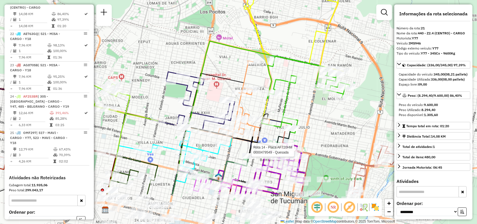
drag, startPoint x: 359, startPoint y: 77, endPoint x: 358, endPoint y: 25, distance: 52.3
click at [358, 25] on div "Rota 14 - Placa AF720HM 0000479549 - Quesada Janela de atendimento Grade de ate…" at bounding box center [238, 112] width 477 height 224
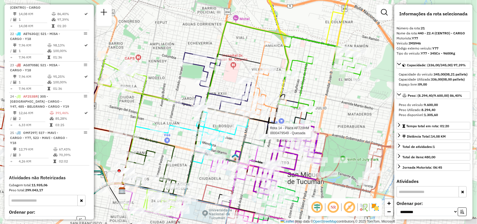
drag, startPoint x: 305, startPoint y: 115, endPoint x: 323, endPoint y: 91, distance: 30.1
click at [323, 91] on div "Rota 14 - Placa AF720HM 0000479549 - Quesada Janela de atendimento Grade de ate…" at bounding box center [238, 112] width 477 height 224
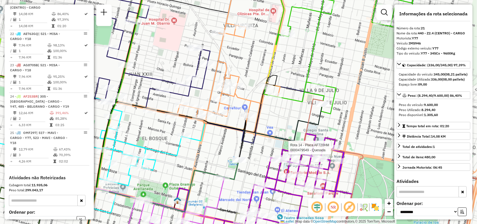
drag, startPoint x: 327, startPoint y: 84, endPoint x: 347, endPoint y: 72, distance: 23.4
click at [372, 75] on icon at bounding box center [352, 42] width 177 height 143
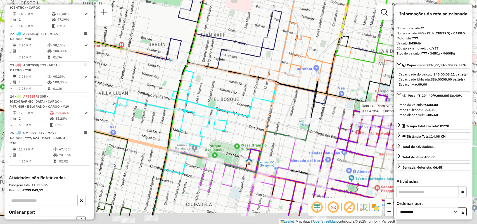
drag, startPoint x: 260, startPoint y: 134, endPoint x: 283, endPoint y: 109, distance: 34.0
click at [283, 109] on div "Rota 14 - Placa AF720HM 0000479549 - Quesada Janela de atendimento Grade de ate…" at bounding box center [238, 112] width 477 height 224
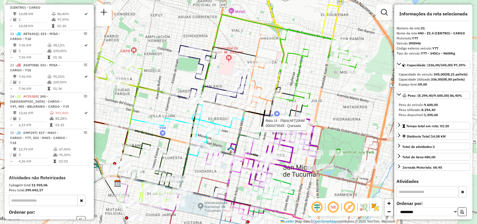
drag, startPoint x: 236, startPoint y: 161, endPoint x: 266, endPoint y: 161, distance: 30.2
click at [254, 161] on icon at bounding box center [193, 173] width 122 height 77
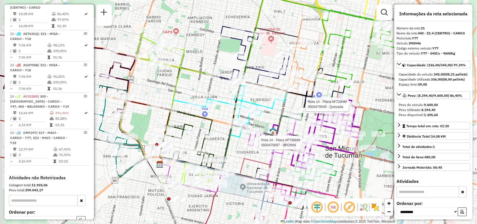
drag, startPoint x: 222, startPoint y: 109, endPoint x: 232, endPoint y: 96, distance: 16.7
click at [232, 96] on div "Rota 14 - Placa AF720HM 0000479549 - Quesada Rota 14 - Placa AF720HM 0000470097…" at bounding box center [238, 112] width 477 height 224
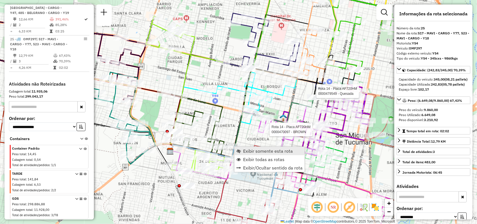
scroll to position [1061, 0]
click at [251, 151] on span "Exibir somente esta rota" at bounding box center [268, 151] width 50 height 4
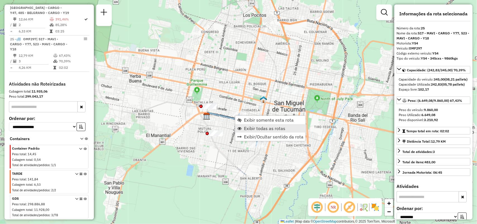
click at [255, 127] on span "Exibir todas as rotas" at bounding box center [264, 128] width 41 height 4
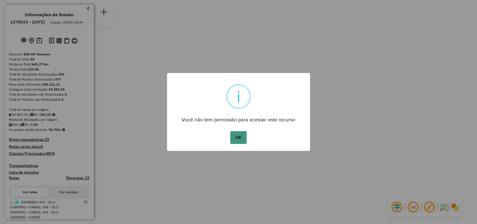
click at [239, 139] on button "OK" at bounding box center [238, 137] width 16 height 13
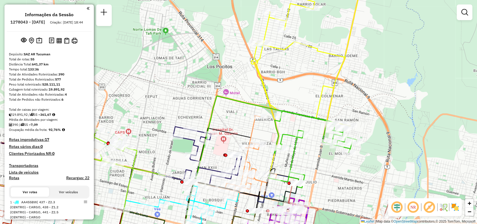
drag, startPoint x: 243, startPoint y: 71, endPoint x: 248, endPoint y: 149, distance: 78.1
click at [248, 149] on div "Janela de atendimento Grade de atendimento Capacidade Transportadoras Veículos …" at bounding box center [238, 112] width 477 height 224
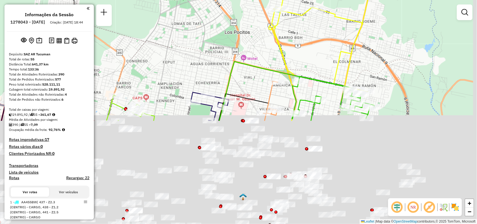
drag, startPoint x: 254, startPoint y: 65, endPoint x: 257, endPoint y: 14, distance: 50.4
click at [256, 16] on div "Janela de atendimento Grade de atendimento Capacidade Transportadoras Veículos …" at bounding box center [238, 112] width 477 height 224
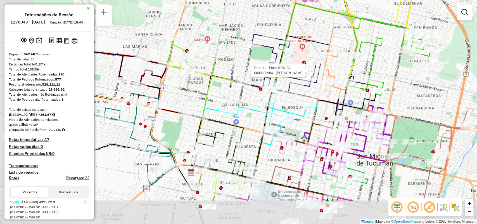
drag, startPoint x: 262, startPoint y: 120, endPoint x: 318, endPoint y: 74, distance: 72.3
click at [318, 73] on div at bounding box center [319, 71] width 14 height 6
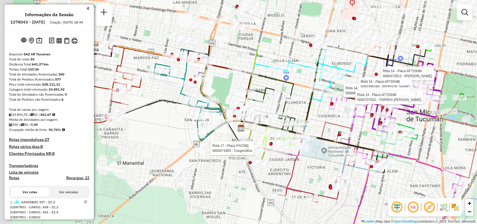
drag, startPoint x: 259, startPoint y: 152, endPoint x: 267, endPoint y: 161, distance: 12.1
click at [263, 151] on div at bounding box center [256, 148] width 14 height 6
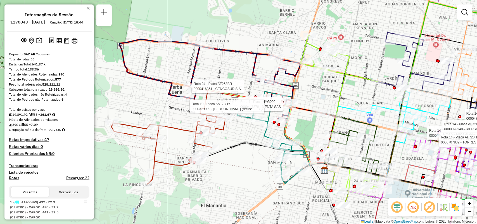
select select "**********"
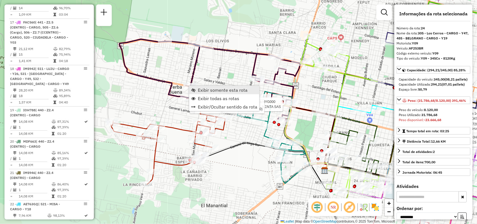
scroll to position [1055, 0]
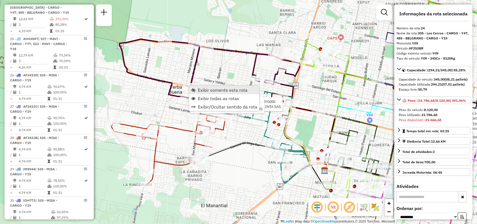
click at [207, 89] on span "Exibir somente esta rota" at bounding box center [223, 90] width 50 height 4
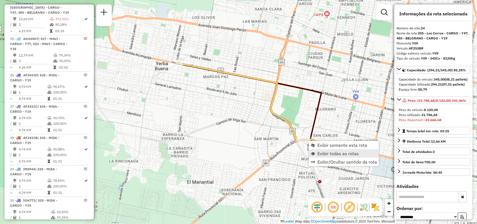
click at [320, 154] on span "Exibir todas as rotas" at bounding box center [337, 153] width 41 height 4
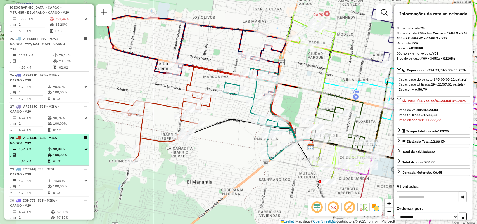
drag, startPoint x: 192, startPoint y: 168, endPoint x: 62, endPoint y: 170, distance: 129.9
click at [60, 168] on hb-router-mapa "Informações da Sessão 1278043 - 18/09/2025 Criação: 17/09/2025 18:44 Depósito: …" at bounding box center [238, 112] width 477 height 224
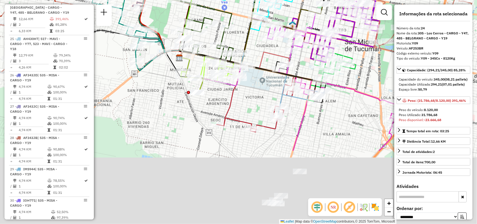
drag, startPoint x: 250, startPoint y: 177, endPoint x: 246, endPoint y: 71, distance: 105.7
click at [246, 71] on div "Rota 3 - Placa IMS945 0000464333 - todo pan Janela de atendimento Grade de aten…" at bounding box center [238, 112] width 477 height 224
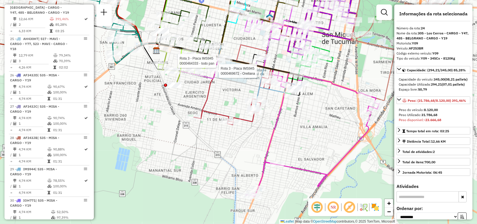
drag, startPoint x: 311, startPoint y: 147, endPoint x: 290, endPoint y: 149, distance: 21.4
click at [290, 149] on div "Rota 3 - Placa IMS945 0000464333 - todo pan Rota 3 - Placa IMS945 0000469672 - …" at bounding box center [238, 112] width 477 height 224
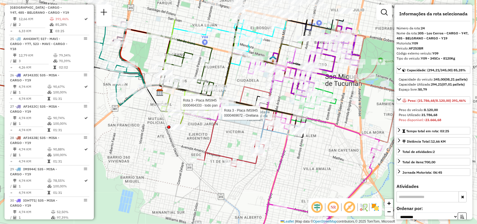
drag, startPoint x: 302, startPoint y: 124, endPoint x: 305, endPoint y: 166, distance: 42.0
click at [305, 166] on div "Rota 3 - Placa IMS945 0000464333 - todo pan Rota 3 - Placa IMS945 0000469672 - …" at bounding box center [238, 112] width 477 height 224
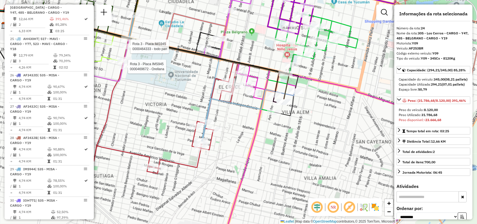
drag, startPoint x: 312, startPoint y: 133, endPoint x: 312, endPoint y: 119, distance: 14.5
click at [312, 127] on div "Rota 3 - Placa IMS945 0000464333 - todo pan Rota 3 - Placa IMS945 0000469672 - …" at bounding box center [238, 112] width 477 height 224
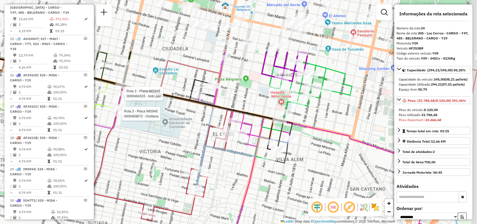
drag, startPoint x: 315, startPoint y: 92, endPoint x: 287, endPoint y: 177, distance: 88.6
click at [292, 180] on div "Rota 3 - Placa IMS945 0000464333 - todo pan Rota 3 - Placa IMS945 0000469672 - …" at bounding box center [238, 112] width 477 height 224
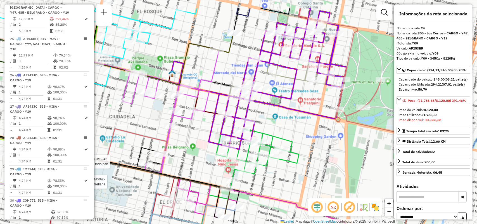
drag, startPoint x: 332, startPoint y: 122, endPoint x: 296, endPoint y: 153, distance: 47.3
click at [296, 153] on icon at bounding box center [238, 156] width 121 height 142
drag, startPoint x: 306, startPoint y: 130, endPoint x: 301, endPoint y: 138, distance: 9.9
click at [301, 139] on div "Rota 3 - Placa IMS945 0000464333 - todo pan Rota 3 - Placa IMS945 0000469672 - …" at bounding box center [238, 112] width 477 height 224
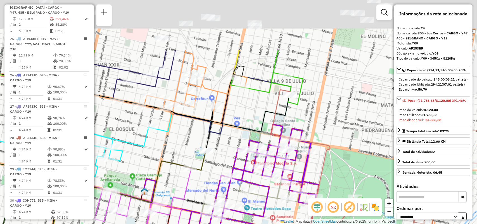
drag, startPoint x: 358, startPoint y: 110, endPoint x: 332, endPoint y: 234, distance: 126.0
click at [332, 224] on html "Aguarde... Pop-up bloqueado! Seu navegador bloqueou automáticamente a abertura …" at bounding box center [238, 112] width 477 height 224
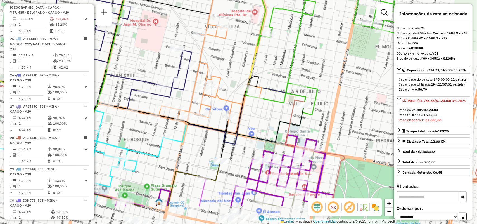
drag, startPoint x: 276, startPoint y: 172, endPoint x: 302, endPoint y: 132, distance: 47.9
click at [302, 132] on div "Rota 3 - Placa IMS945 0000464333 - todo pan Rota 3 - Placa IMS945 0000469672 - …" at bounding box center [238, 112] width 477 height 224
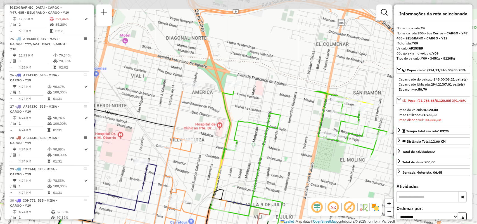
drag, startPoint x: 327, startPoint y: 78, endPoint x: 294, endPoint y: 183, distance: 110.6
click at [294, 183] on div "Rota 3 - Placa IMS945 0000464333 - todo pan Rota 3 - Placa IMS945 0000469672 - …" at bounding box center [238, 112] width 477 height 224
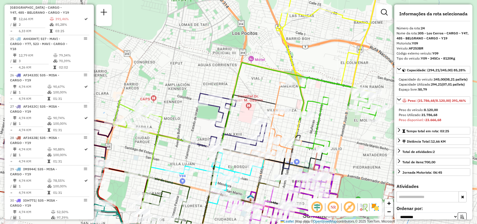
drag, startPoint x: 321, startPoint y: 125, endPoint x: 348, endPoint y: 85, distance: 48.4
click at [348, 85] on div "Rota 3 - Placa IMS945 0000464333 - todo pan Rota 3 - Placa IMS945 0000469672 - …" at bounding box center [238, 112] width 477 height 224
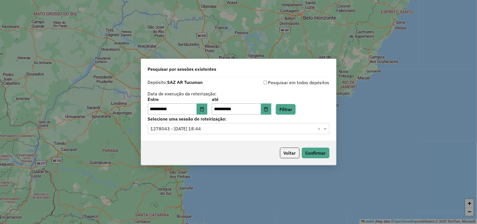
click at [228, 129] on input "text" at bounding box center [233, 128] width 165 height 7
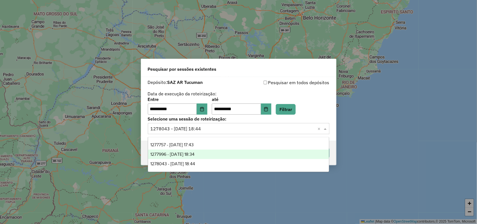
click at [221, 154] on div "1277996 - [DATE] 18:34" at bounding box center [238, 153] width 181 height 9
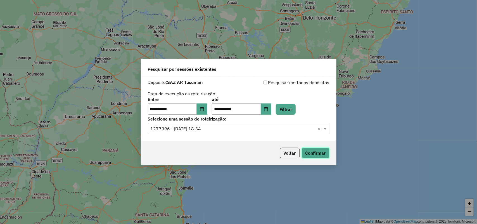
click at [313, 153] on button "Confirmar" at bounding box center [316, 153] width 28 height 11
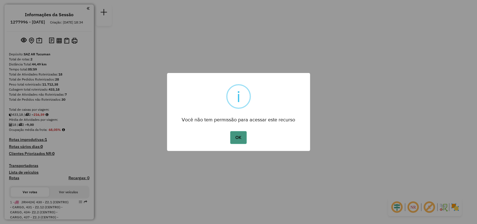
click at [239, 133] on button "OK" at bounding box center [238, 137] width 16 height 13
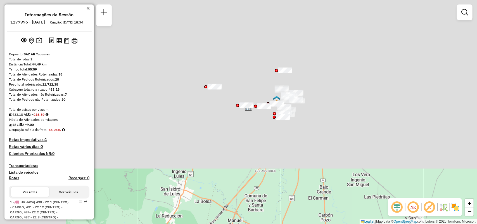
drag, startPoint x: 242, startPoint y: 151, endPoint x: 308, endPoint y: 237, distance: 108.3
click at [308, 224] on html "Aguarde... Pop-up bloqueado! Seu navegador bloqueou automáticamente a abertura …" at bounding box center [238, 112] width 477 height 224
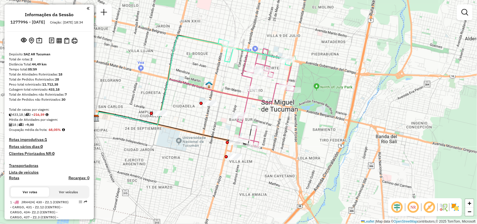
click at [309, 132] on div "Janela de atendimento Grade de atendimento Capacidade Transportadoras Veículos …" at bounding box center [238, 112] width 477 height 224
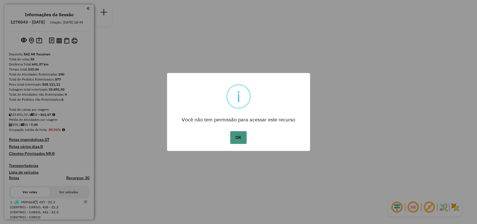
click at [238, 138] on button "OK" at bounding box center [238, 137] width 16 height 13
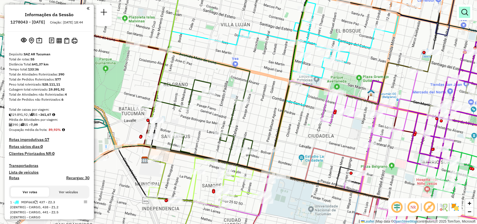
click at [466, 13] on em at bounding box center [464, 12] width 7 height 7
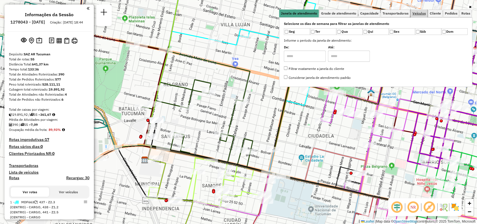
click at [419, 13] on span "Veículos" at bounding box center [418, 13] width 13 height 3
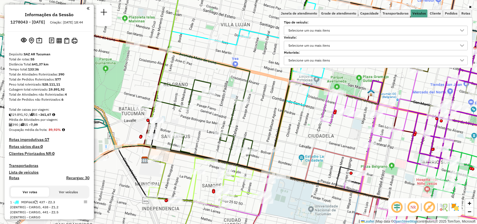
click at [387, 34] on div "Selecione um ou mais itens" at bounding box center [371, 30] width 170 height 9
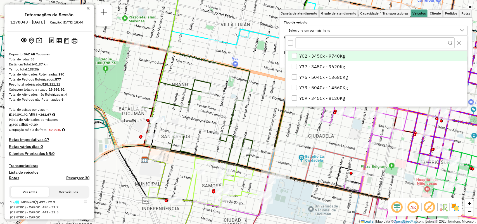
scroll to position [3, 20]
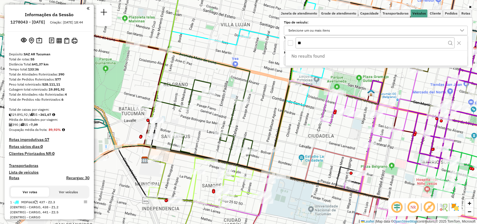
type input "*"
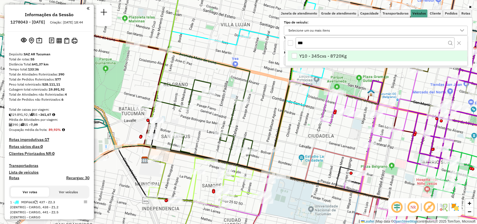
type input "***"
click at [366, 59] on li "Y10 - 345cxs - 8720Kg" at bounding box center [378, 56] width 180 height 11
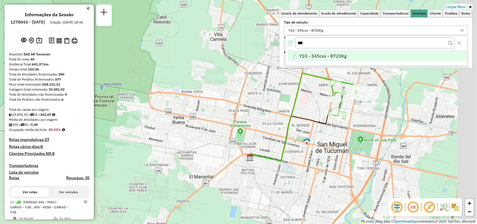
drag, startPoint x: 319, startPoint y: 154, endPoint x: 296, endPoint y: 167, distance: 26.6
click at [296, 167] on div "Limpar filtros Janela de atendimento Grade de atendimento Capacidade Transporta…" at bounding box center [238, 112] width 477 height 224
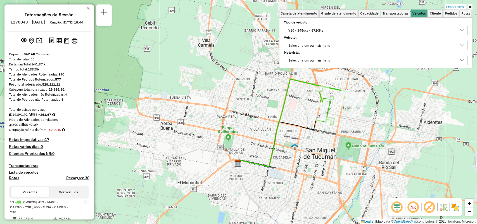
click at [312, 30] on div "Y10 - 345cxs - 8720Kg" at bounding box center [305, 30] width 39 height 9
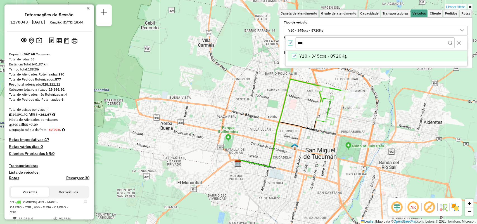
click at [284, 45] on div "Selecione os dias de semana para filtrar as janelas de atendimento Seg Ter Qua …" at bounding box center [375, 42] width 193 height 51
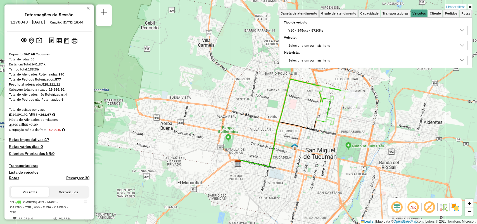
click at [288, 44] on div "Selecione um ou mais itens" at bounding box center [309, 45] width 46 height 9
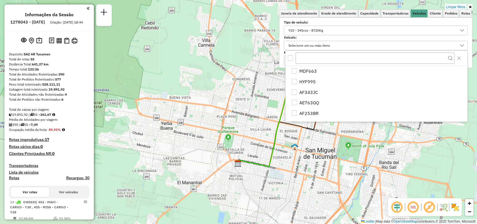
click at [293, 32] on div "Y10 - 345cxs - 8720Kg" at bounding box center [305, 30] width 39 height 9
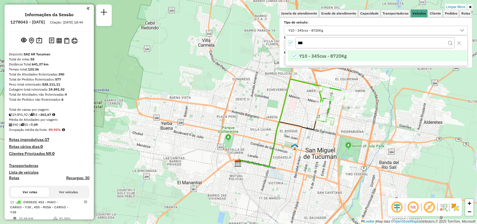
click at [291, 42] on icon "All items selected" at bounding box center [290, 43] width 4 height 4
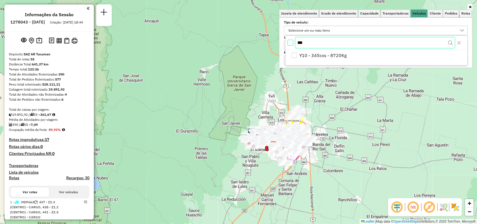
click at [330, 39] on input "***" at bounding box center [375, 42] width 159 height 11
type input "*"
type input "***"
click at [382, 63] on div "Y46 - 504Cx - 16180Kg" at bounding box center [377, 58] width 182 height 15
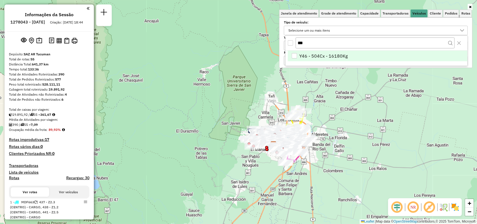
click at [382, 58] on li "Y46 - 504Cx - 16180Kg" at bounding box center [378, 56] width 180 height 11
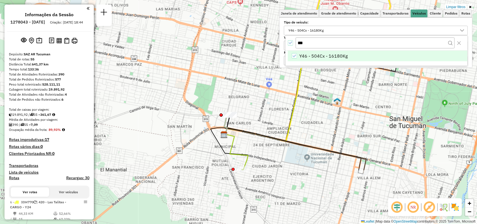
click at [470, 7] on icon at bounding box center [470, 6] width 3 height 3
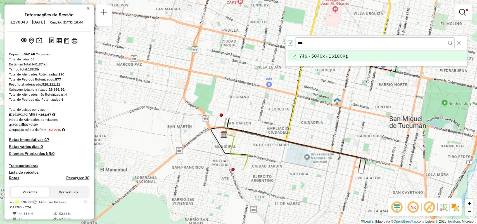
click at [291, 44] on icon "All items selected" at bounding box center [290, 43] width 4 height 4
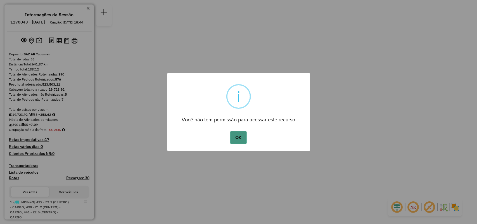
click at [239, 141] on button "OK" at bounding box center [238, 137] width 16 height 13
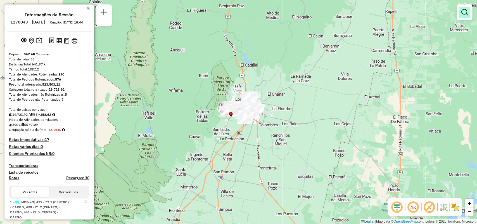
click at [464, 16] on link at bounding box center [464, 12] width 11 height 11
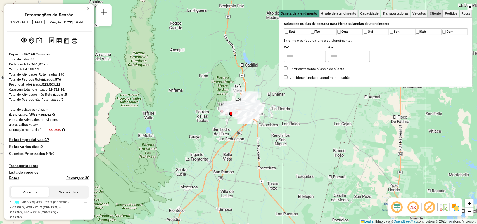
click at [434, 14] on span "Cliente" at bounding box center [435, 13] width 11 height 3
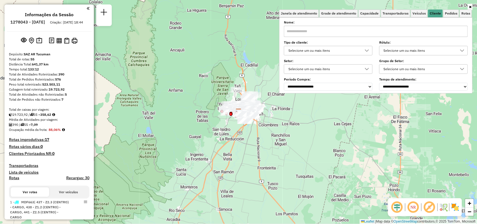
click at [375, 33] on input "text" at bounding box center [376, 31] width 184 height 11
type input "*"
click at [427, 13] on link "Veículos" at bounding box center [419, 13] width 17 height 8
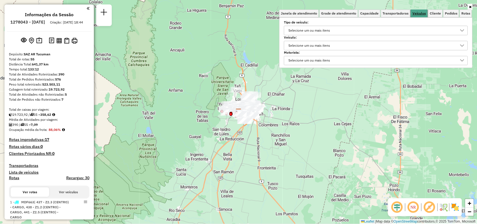
click at [419, 13] on link "Veículos" at bounding box center [419, 13] width 17 height 8
click at [417, 27] on div "Tipo de veículo: Selecione um ou mais itens" at bounding box center [376, 28] width 184 height 14
click at [417, 32] on div "Selecione um ou mais itens" at bounding box center [371, 30] width 170 height 9
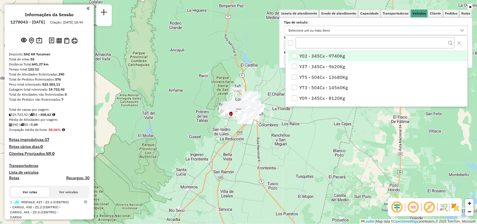
scroll to position [3, 20]
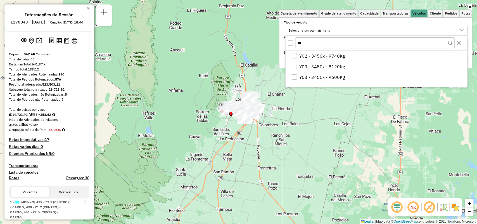
type input "*"
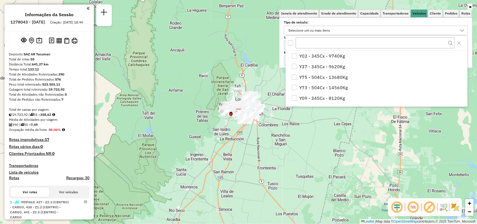
click at [378, 126] on div "Janela de atendimento Grade de atendimento Capacidade Transportadoras Veículos …" at bounding box center [238, 112] width 477 height 224
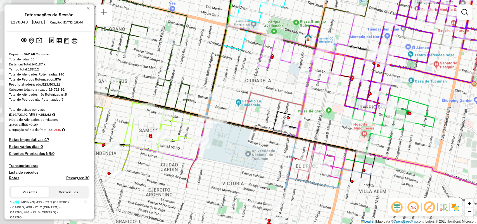
drag, startPoint x: 204, startPoint y: 118, endPoint x: 281, endPoint y: 87, distance: 82.9
click at [307, 76] on div "Rota 9 - Placa AF343JD 0000377559 - CARRASCOZA SILVINA VANESA Janela de atendim…" at bounding box center [238, 112] width 477 height 224
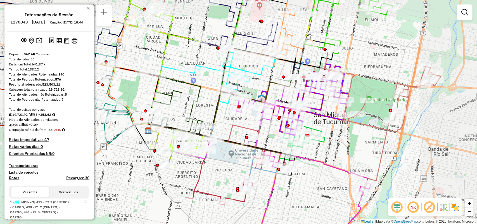
drag, startPoint x: 208, startPoint y: 159, endPoint x: 252, endPoint y: 174, distance: 46.0
click at [252, 159] on icon at bounding box center [224, 120] width 122 height 77
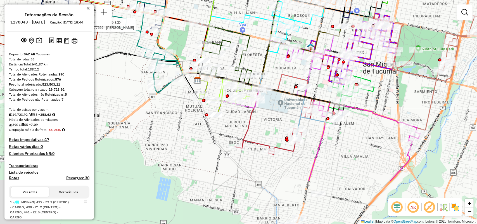
drag, startPoint x: 297, startPoint y: 168, endPoint x: 299, endPoint y: 108, distance: 59.3
click at [301, 101] on icon at bounding box center [300, 107] width 83 height 64
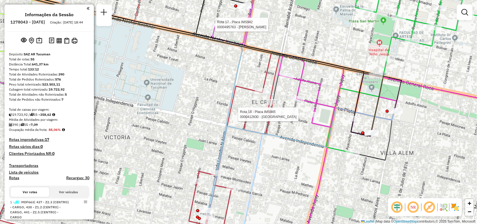
select select "**********"
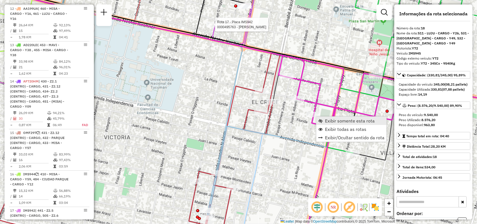
scroll to position [862, 0]
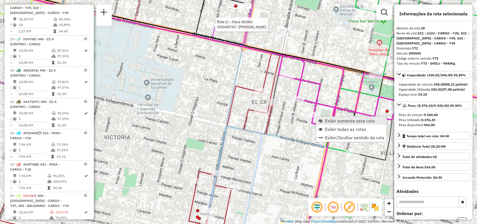
click at [333, 122] on span "Exibir somente esta rota" at bounding box center [350, 120] width 50 height 4
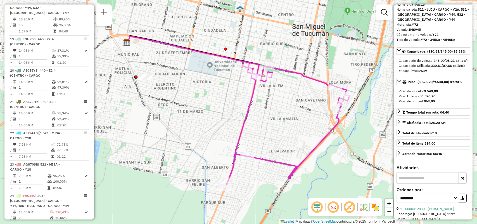
scroll to position [35, 0]
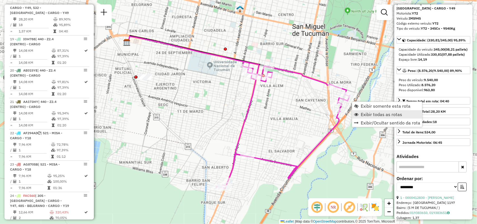
click at [358, 115] on span "Exibir todas as rotas" at bounding box center [356, 114] width 4 height 4
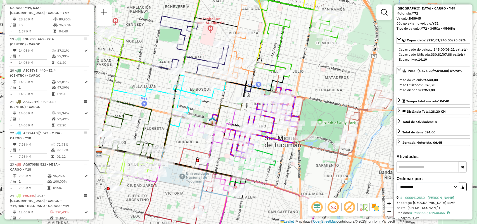
drag, startPoint x: 279, startPoint y: 161, endPoint x: 277, endPoint y: 164, distance: 3.4
click at [277, 164] on div "Janela de atendimento Grade de atendimento Capacidade Transportadoras Veículos …" at bounding box center [238, 112] width 477 height 224
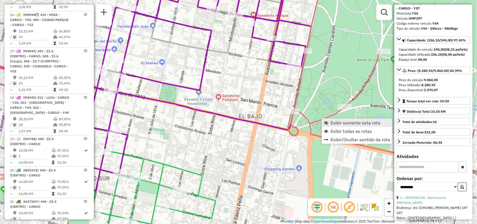
scroll to position [738, 0]
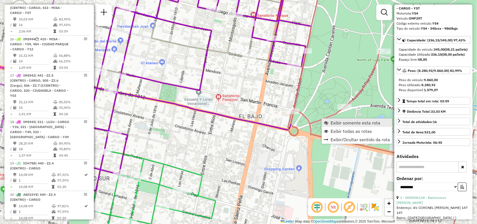
click at [329, 121] on link "Exibir somente esta rota" at bounding box center [357, 122] width 70 height 8
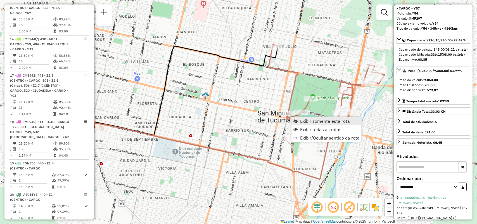
click at [304, 122] on span "Exibir somente esta rota" at bounding box center [325, 121] width 50 height 4
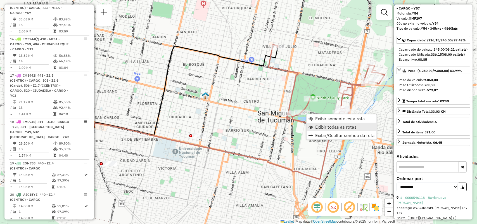
click at [319, 127] on span "Exibir todas as rotas" at bounding box center [335, 127] width 41 height 4
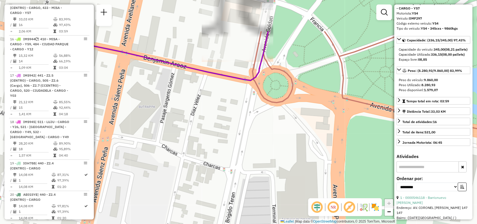
drag, startPoint x: 285, startPoint y: 115, endPoint x: 304, endPoint y: 136, distance: 28.1
click at [303, 137] on div "Janela de atendimento Grade de atendimento Capacidade Transportadoras Veículos …" at bounding box center [238, 112] width 477 height 224
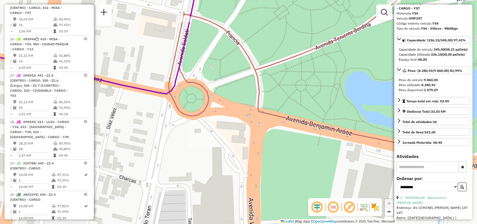
drag, startPoint x: 272, startPoint y: 103, endPoint x: 199, endPoint y: 108, distance: 73.9
click at [199, 108] on div "Janela de atendimento Grade de atendimento Capacidade Transportadoras Veículos …" at bounding box center [238, 112] width 477 height 224
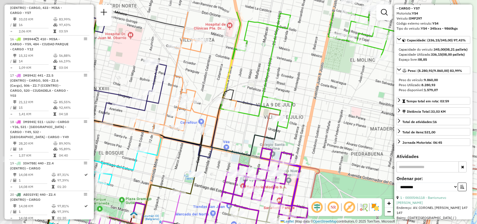
drag, startPoint x: 237, startPoint y: 133, endPoint x: 310, endPoint y: 163, distance: 78.5
click at [310, 163] on div "Janela de atendimento Grade de atendimento Capacidade Transportadoras Veículos …" at bounding box center [238, 112] width 477 height 224
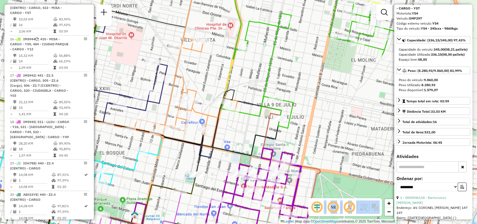
drag, startPoint x: 315, startPoint y: 182, endPoint x: 337, endPoint y: 107, distance: 78.0
click at [337, 107] on hb-router-mapa "Informações da Sessão 1278043 - 18/09/2025 Criação: 17/09/2025 18:44 Depósito: …" at bounding box center [238, 112] width 477 height 224
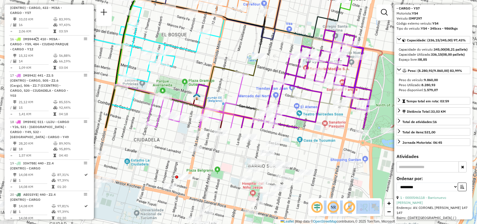
drag, startPoint x: 330, startPoint y: 153, endPoint x: 266, endPoint y: 77, distance: 99.3
click at [389, 38] on div "Janela de atendimento Grade de atendimento Capacidade Transportadoras Veículos …" at bounding box center [238, 112] width 477 height 224
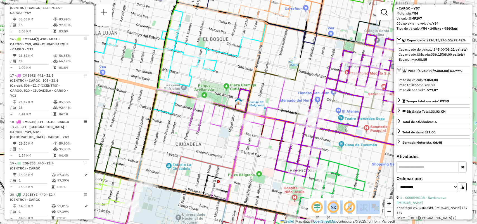
drag, startPoint x: 179, startPoint y: 150, endPoint x: 228, endPoint y: 152, distance: 48.9
click at [228, 154] on div "Janela de atendimento Grade de atendimento Capacidade Transportadoras Veículos …" at bounding box center [238, 112] width 477 height 224
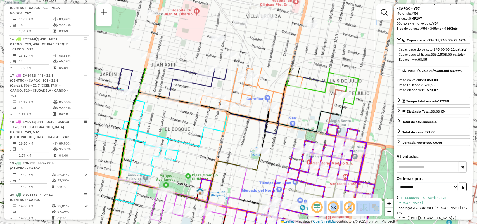
drag, startPoint x: 293, startPoint y: 112, endPoint x: 200, endPoint y: 198, distance: 126.3
click at [248, 200] on icon at bounding box center [122, 225] width 296 height 92
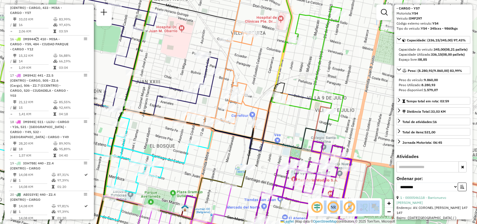
drag, startPoint x: 313, startPoint y: 114, endPoint x: 180, endPoint y: 193, distance: 155.1
click at [180, 193] on div "Janela de atendimento Grade de atendimento Capacidade Transportadoras Veículos …" at bounding box center [238, 112] width 477 height 224
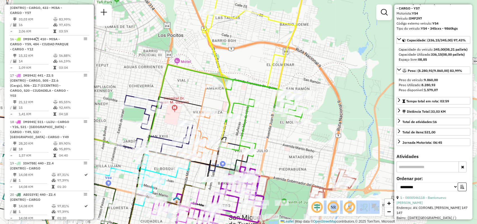
drag, startPoint x: 268, startPoint y: 168, endPoint x: 275, endPoint y: 147, distance: 22.4
click at [275, 147] on div "Janela de atendimento Grade de atendimento Capacidade Transportadoras Veículos …" at bounding box center [238, 112] width 477 height 224
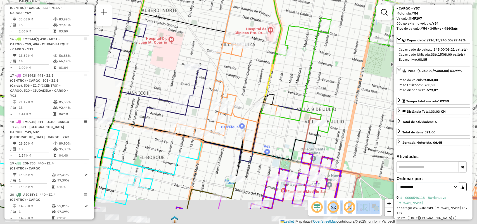
drag, startPoint x: 223, startPoint y: 120, endPoint x: 229, endPoint y: 114, distance: 8.9
click at [229, 114] on icon at bounding box center [225, 70] width 103 height 164
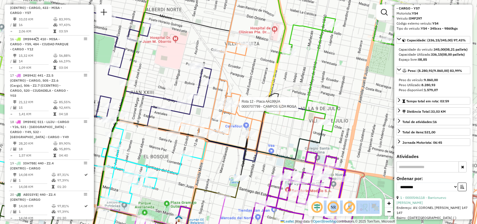
drag, startPoint x: 240, startPoint y: 162, endPoint x: 308, endPoint y: 161, distance: 68.5
click at [247, 161] on icon at bounding box center [167, 183] width 159 height 127
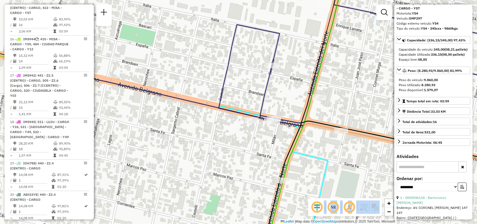
drag, startPoint x: 244, startPoint y: 143, endPoint x: 225, endPoint y: 143, distance: 18.4
click at [225, 143] on div "Rota 12 - Placa AA199UA 0000707799 - CAMPOS ILDA ROSA Janela de atendimento Gra…" at bounding box center [238, 112] width 477 height 224
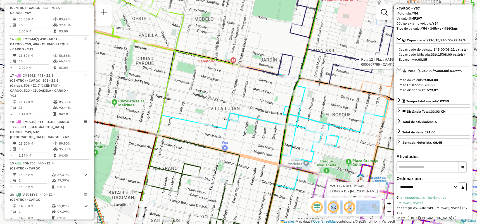
drag, startPoint x: 303, startPoint y: 117, endPoint x: 303, endPoint y: 92, distance: 24.3
click at [301, 87] on icon at bounding box center [356, 124] width 303 height 129
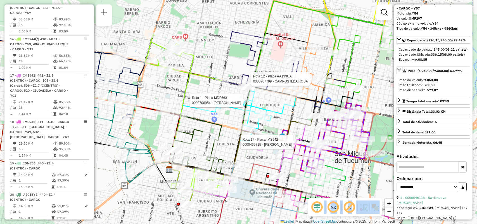
drag, startPoint x: 252, startPoint y: 48, endPoint x: 234, endPoint y: 20, distance: 33.6
click at [229, 25] on div "Rota 12 - Placa AA199UA 0000707799 - CAMPOS ILDA ROSA Rota 17 - Placa IMS942 00…" at bounding box center [238, 112] width 477 height 224
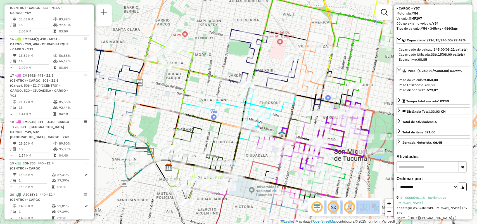
click at [144, 204] on div "Janela de atendimento Grade de atendimento Capacidade Transportadoras Veículos …" at bounding box center [238, 112] width 477 height 224
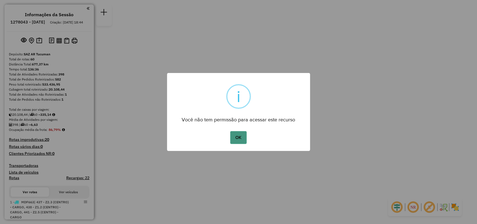
click at [240, 136] on button "OK" at bounding box center [238, 137] width 16 height 13
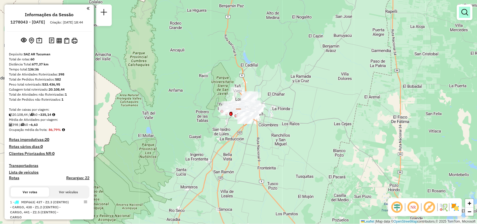
click at [465, 15] on em at bounding box center [464, 12] width 7 height 7
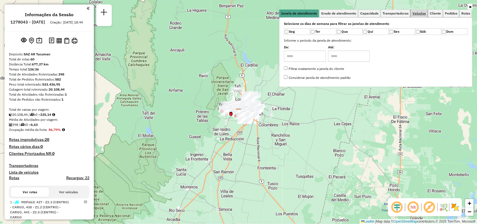
click at [417, 15] on span "Veículos" at bounding box center [418, 13] width 13 height 3
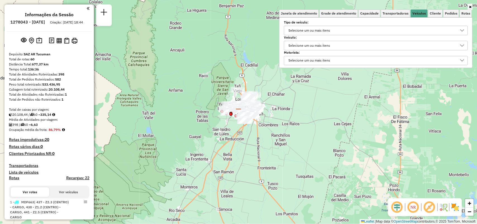
click at [365, 27] on div "Selecione um ou mais itens" at bounding box center [371, 30] width 170 height 9
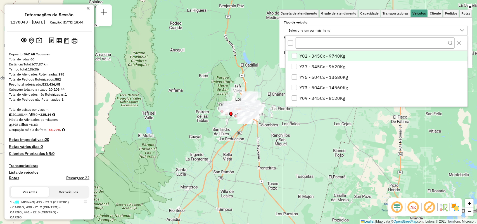
scroll to position [3, 20]
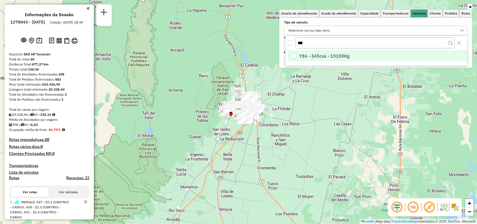
type input "***"
click at [351, 54] on li "Y36 - 345cxs - 10100Kg" at bounding box center [378, 56] width 180 height 11
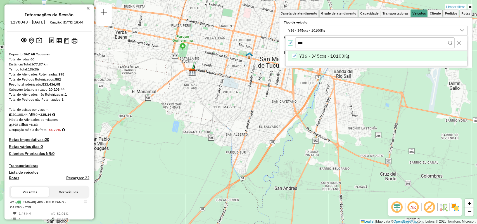
click at [238, 122] on div "Limpar filtros Janela de atendimento Grade de atendimento Capacidade Transporta…" at bounding box center [238, 112] width 477 height 224
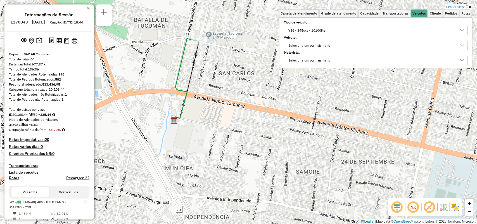
click at [305, 29] on div "Y36 - 345cxs - 10100Kg" at bounding box center [306, 30] width 41 height 9
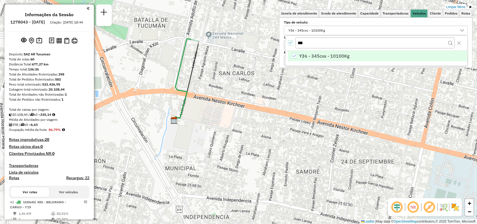
click at [291, 41] on icon "All items selected" at bounding box center [290, 43] width 4 height 4
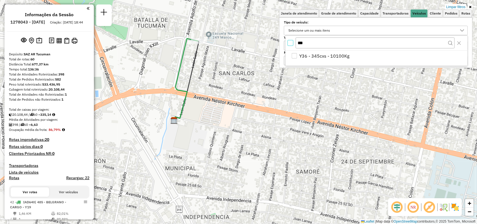
scroll to position [3, 2]
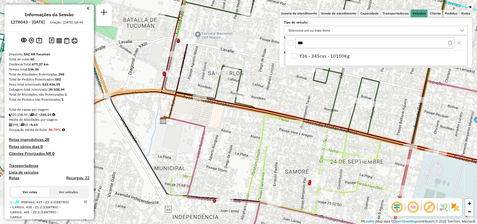
drag, startPoint x: 283, startPoint y: 125, endPoint x: 208, endPoint y: 110, distance: 76.0
click at [208, 110] on div "Janela de atendimento Grade de atendimento Capacidade Transportadoras Veículos …" at bounding box center [238, 112] width 477 height 224
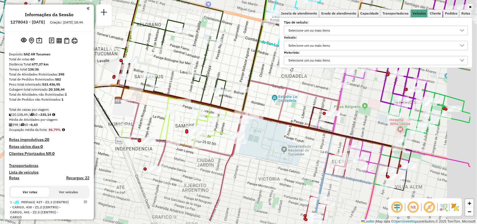
drag, startPoint x: 291, startPoint y: 154, endPoint x: 221, endPoint y: 120, distance: 77.2
click at [221, 120] on icon at bounding box center [247, 125] width 186 height 90
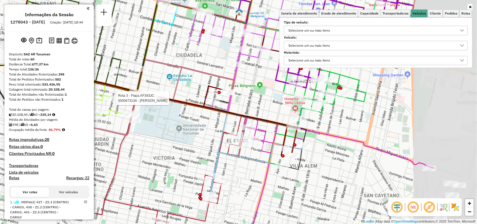
drag, startPoint x: 312, startPoint y: 148, endPoint x: 229, endPoint y: 134, distance: 84.4
click at [225, 134] on icon at bounding box center [220, 133] width 166 height 128
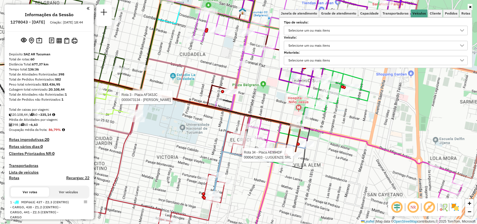
click at [297, 158] on div at bounding box center [295, 155] width 14 height 6
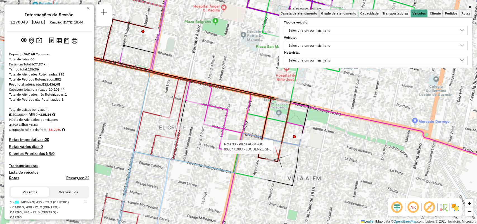
select select "**********"
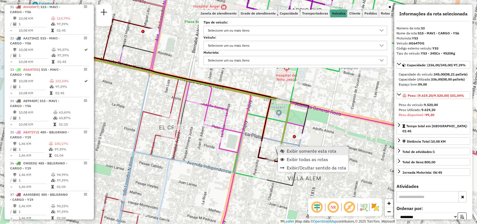
scroll to position [1347, 0]
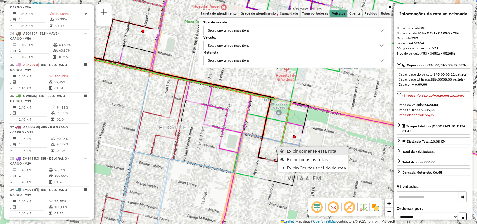
click at [289, 149] on span "Exibir somente esta rota" at bounding box center [312, 151] width 50 height 4
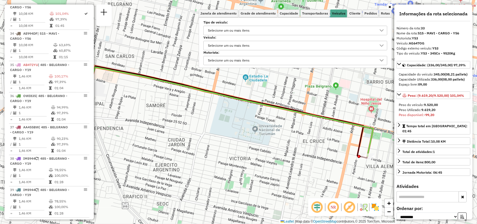
click at [250, 154] on div "Janela de atendimento Grade de atendimento Capacidade Transportadoras Veículos …" at bounding box center [238, 112] width 477 height 224
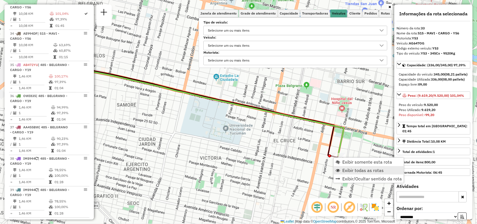
click at [343, 170] on span "Exibir todas as rotas" at bounding box center [362, 170] width 41 height 4
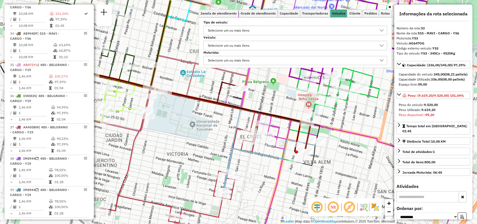
click at [232, 163] on icon at bounding box center [233, 129] width 166 height 128
click at [306, 156] on div "Janela de atendimento Grade de atendimento Capacidade Transportadoras Veículos …" at bounding box center [238, 112] width 477 height 224
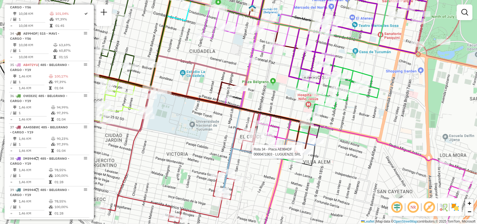
select select "**********"
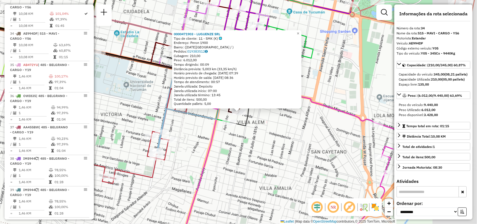
scroll to position [1378, 0]
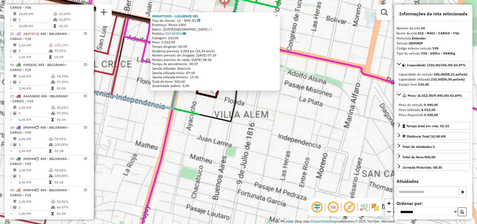
click at [262, 136] on div "0000471903 - LUGUENZE SRL Tipo de cliente: 11 - SMK (K) Endereço: Peron 1900 Ba…" at bounding box center [238, 112] width 477 height 224
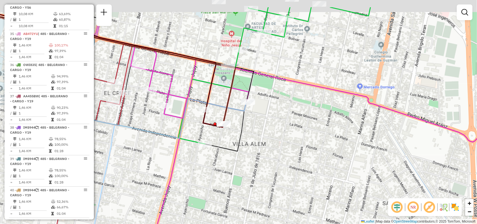
drag, startPoint x: 237, startPoint y: 147, endPoint x: 238, endPoint y: 150, distance: 3.3
click at [238, 150] on icon at bounding box center [109, 79] width 287 height 144
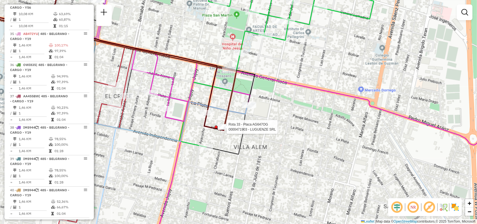
click at [215, 128] on div at bounding box center [216, 126] width 3 height 3
click at [276, 149] on div "Janela de atendimento Grade de atendimento Capacidade Transportadoras Veículos …" at bounding box center [238, 112] width 477 height 224
select select "**********"
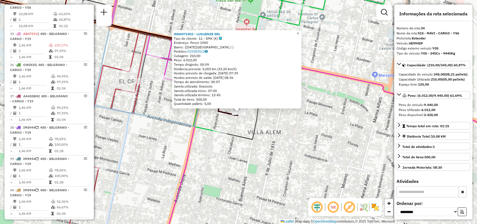
click at [248, 112] on div "Rota 34 - Placa AE994DF 0000471903 - LUGUENZE SRL × 0000471903 - LUGUENZE SRL T…" at bounding box center [238, 112] width 477 height 224
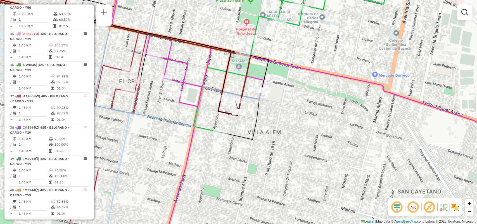
click at [245, 115] on div at bounding box center [239, 112] width 14 height 6
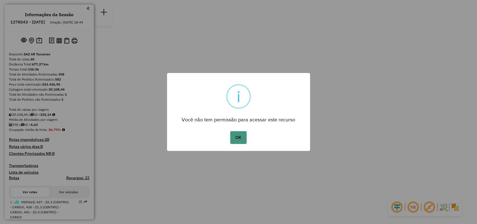
click at [237, 134] on button "OK" at bounding box center [238, 137] width 16 height 13
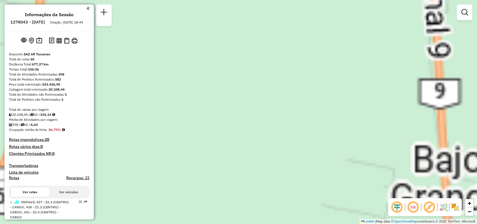
drag, startPoint x: 253, startPoint y: 74, endPoint x: 372, endPoint y: 237, distance: 202.3
click at [372, 224] on html "Aguarde... Pop-up bloqueado! Seu navegador bloqueou automáticamente a abertura …" at bounding box center [238, 112] width 477 height 224
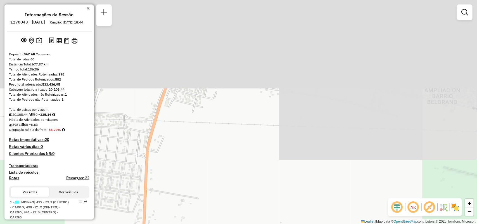
drag, startPoint x: 271, startPoint y: 237, endPoint x: 265, endPoint y: 178, distance: 59.5
click at [272, 224] on html "Aguarde... Pop-up bloqueado! Seu navegador bloqueou automáticamente a abertura …" at bounding box center [238, 112] width 477 height 224
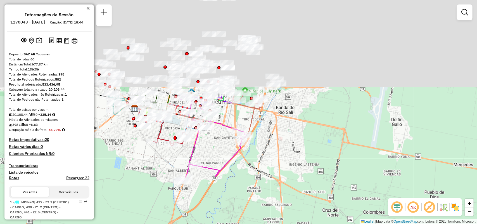
drag, startPoint x: 230, startPoint y: 149, endPoint x: 236, endPoint y: 179, distance: 30.2
click at [237, 187] on div "Janela de atendimento Grade de atendimento Capacidade Transportadoras Veículos …" at bounding box center [238, 112] width 477 height 224
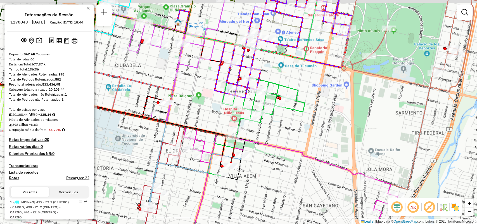
drag, startPoint x: 211, startPoint y: 153, endPoint x: 251, endPoint y: 160, distance: 40.1
click at [249, 158] on div at bounding box center [243, 155] width 14 height 6
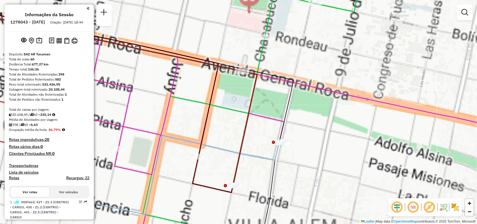
drag, startPoint x: 274, startPoint y: 182, endPoint x: 281, endPoint y: 174, distance: 10.3
click at [286, 175] on div "Janela de atendimento Grade de atendimento Capacidade Transportadoras Veículos …" at bounding box center [238, 112] width 477 height 224
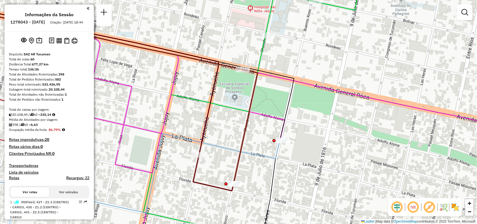
click at [225, 182] on div at bounding box center [225, 183] width 3 height 3
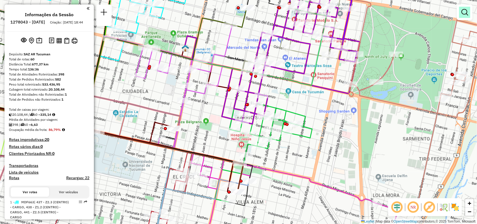
click at [465, 13] on em at bounding box center [464, 12] width 7 height 7
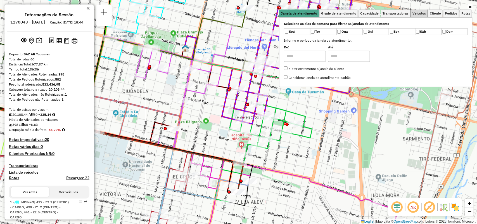
click at [417, 15] on span "Veículos" at bounding box center [418, 13] width 13 height 3
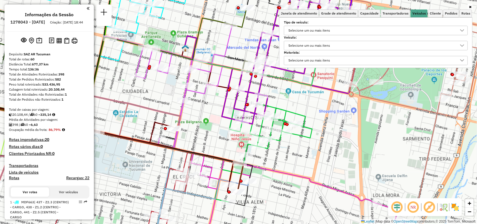
click at [365, 30] on div "Selecione um ou mais itens" at bounding box center [371, 30] width 170 height 9
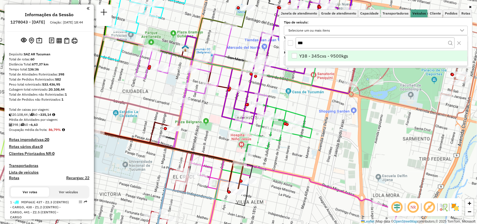
type input "***"
click at [352, 53] on li "Y38 - 345cxs - 9500kgs" at bounding box center [378, 56] width 180 height 11
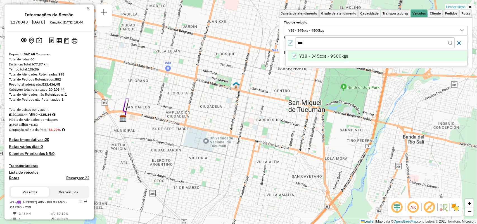
click at [459, 43] on icon "Close" at bounding box center [459, 43] width 4 height 4
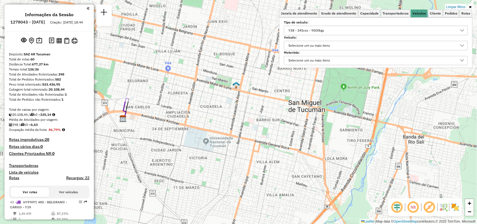
drag, startPoint x: 287, startPoint y: 34, endPoint x: 291, endPoint y: 31, distance: 4.8
click at [288, 34] on div "Y38 - 345cxs - 9500kgs" at bounding box center [376, 30] width 184 height 9
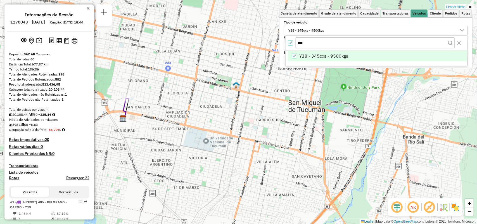
click at [292, 44] on icon "All items selected" at bounding box center [290, 43] width 4 height 4
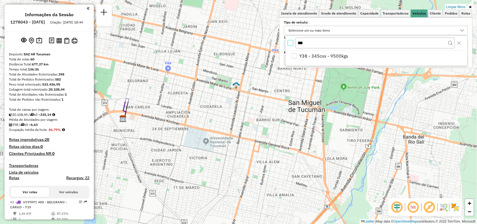
scroll to position [3, 2]
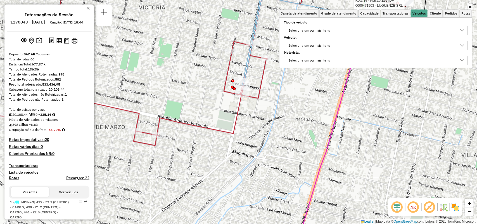
drag, startPoint x: 290, startPoint y: 182, endPoint x: 295, endPoint y: 174, distance: 9.2
click at [295, 174] on div "Rota 34 - Placa AE994DF 0000471903 - LUGUENZE SRL Rota 24 - Placa AG870PX 00004…" at bounding box center [238, 112] width 477 height 224
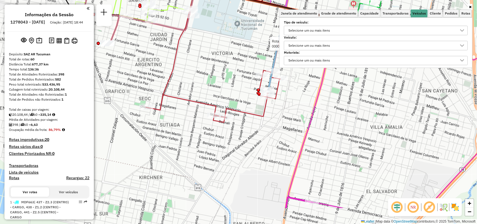
drag, startPoint x: 293, startPoint y: 175, endPoint x: 293, endPoint y: 135, distance: 40.0
click at [293, 135] on div "Rota 34 - Placa AE994DF 0000471903 - LUGUENZE SRL Rota 24 - Placa AG870PX 00004…" at bounding box center [238, 112] width 477 height 224
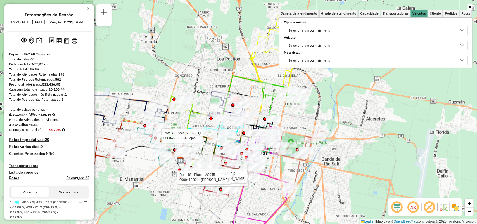
click at [255, 72] on icon at bounding box center [277, 67] width 54 height 103
select select "**********"
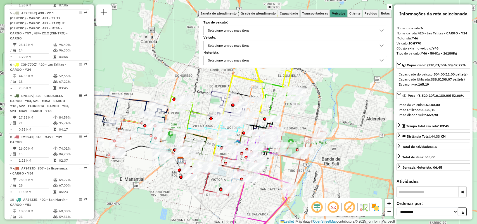
scroll to position [406, 0]
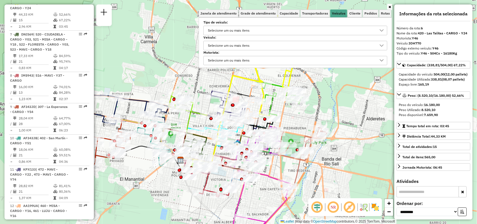
drag, startPoint x: 295, startPoint y: 114, endPoint x: 296, endPoint y: 127, distance: 13.4
click at [296, 120] on div "Rota 13 - Placa AD220LD 0000427681 - [PERSON_NAME] 13 - Placa AD220LD 000070827…" at bounding box center [238, 112] width 477 height 224
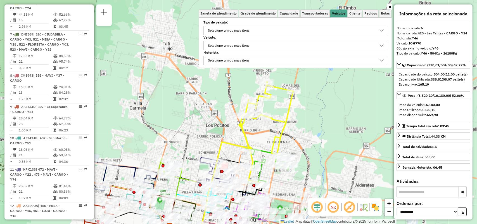
drag, startPoint x: 286, startPoint y: 183, endPoint x: 280, endPoint y: 185, distance: 6.0
click at [280, 205] on div "Rota 15 - Placa OMF297 0000394684 - JUANAÿRESTOÿSRL Janela de atendimento Grade…" at bounding box center [238, 112] width 477 height 224
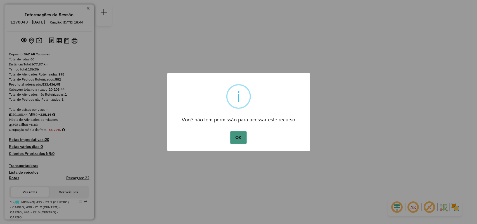
drag, startPoint x: 242, startPoint y: 147, endPoint x: 242, endPoint y: 143, distance: 3.7
click at [242, 145] on div "× i Você não tem permissão para acessar este recurso OK No Cancel" at bounding box center [238, 112] width 143 height 78
click at [242, 134] on button "OK" at bounding box center [238, 137] width 16 height 13
